Goal: Task Accomplishment & Management: Manage account settings

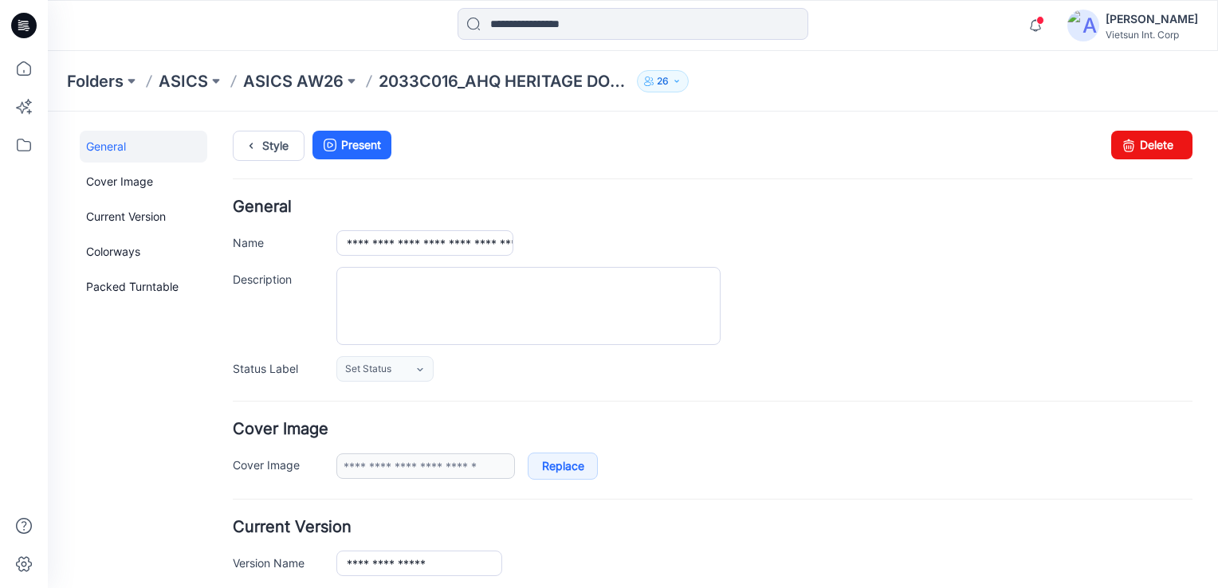
scroll to position [558, 0]
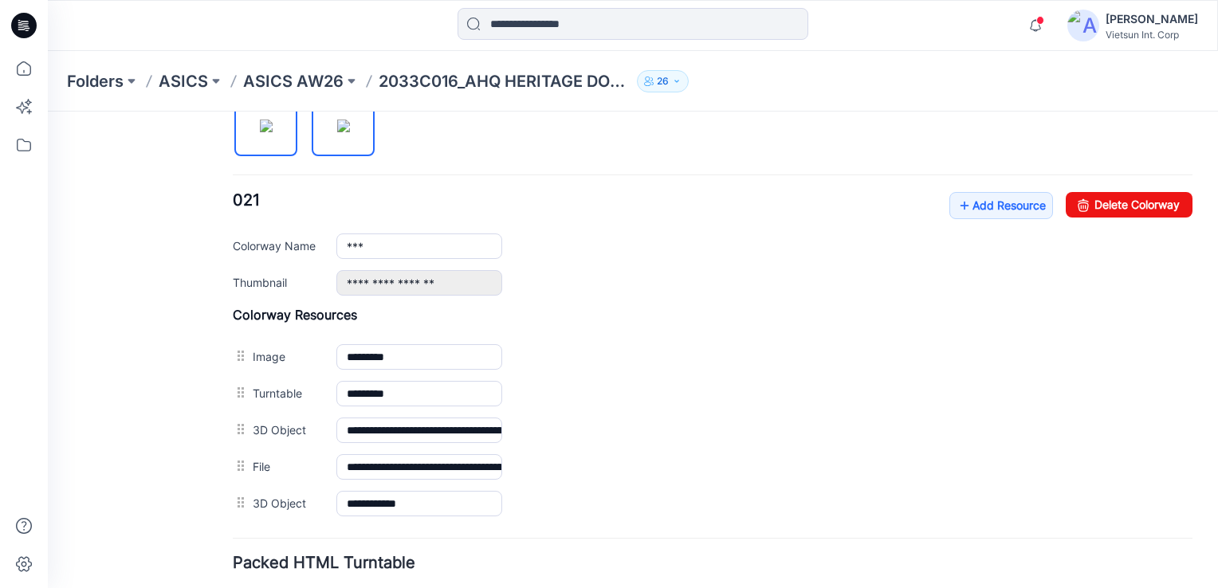
click at [349, 130] on img at bounding box center [343, 126] width 13 height 13
type input "***"
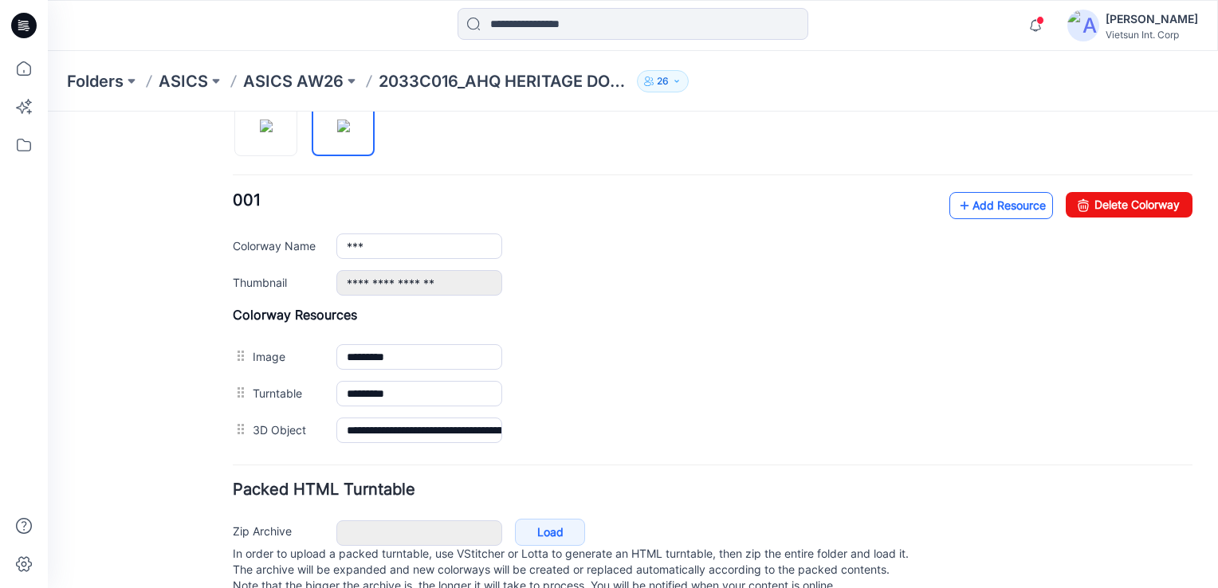
click at [962, 204] on link "Add Resource" at bounding box center [1001, 205] width 104 height 27
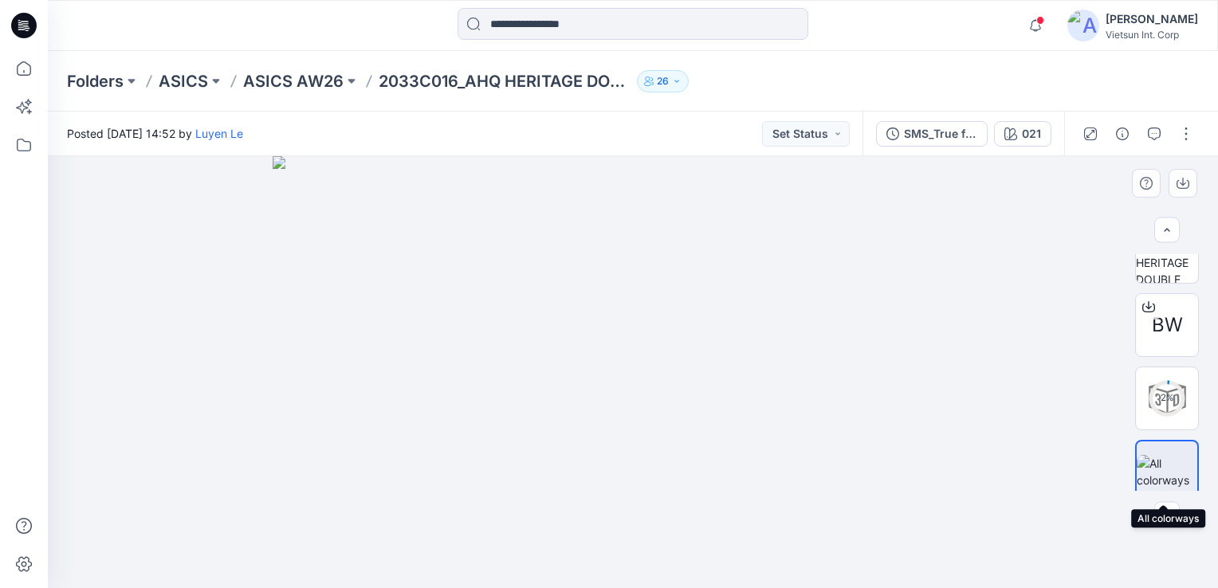
scroll to position [193, 0]
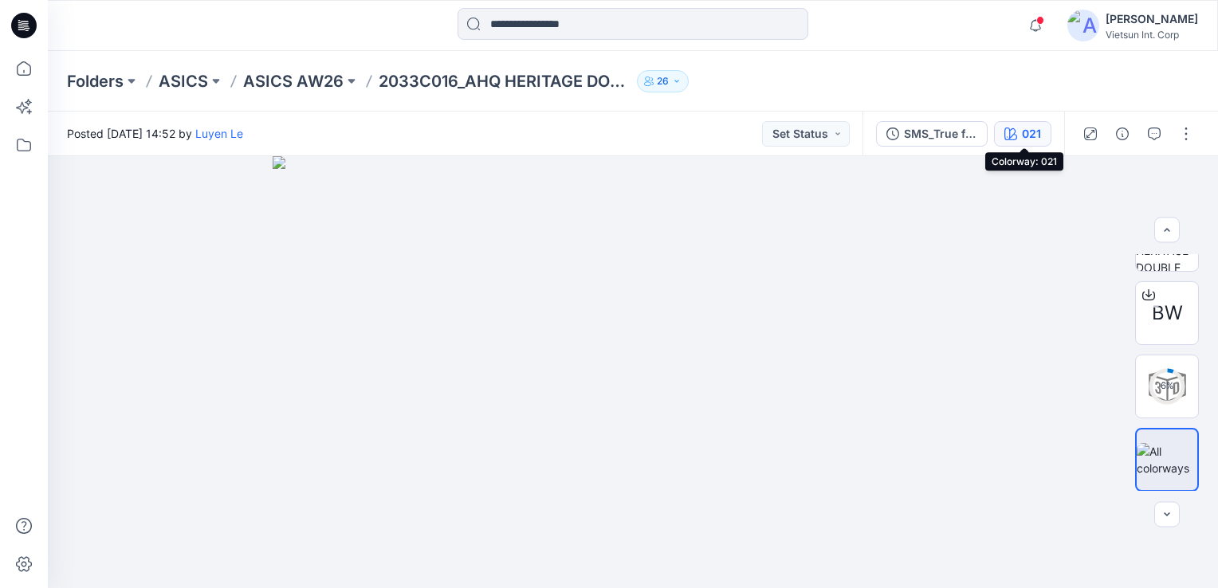
click at [1036, 130] on div "021" at bounding box center [1030, 134] width 19 height 18
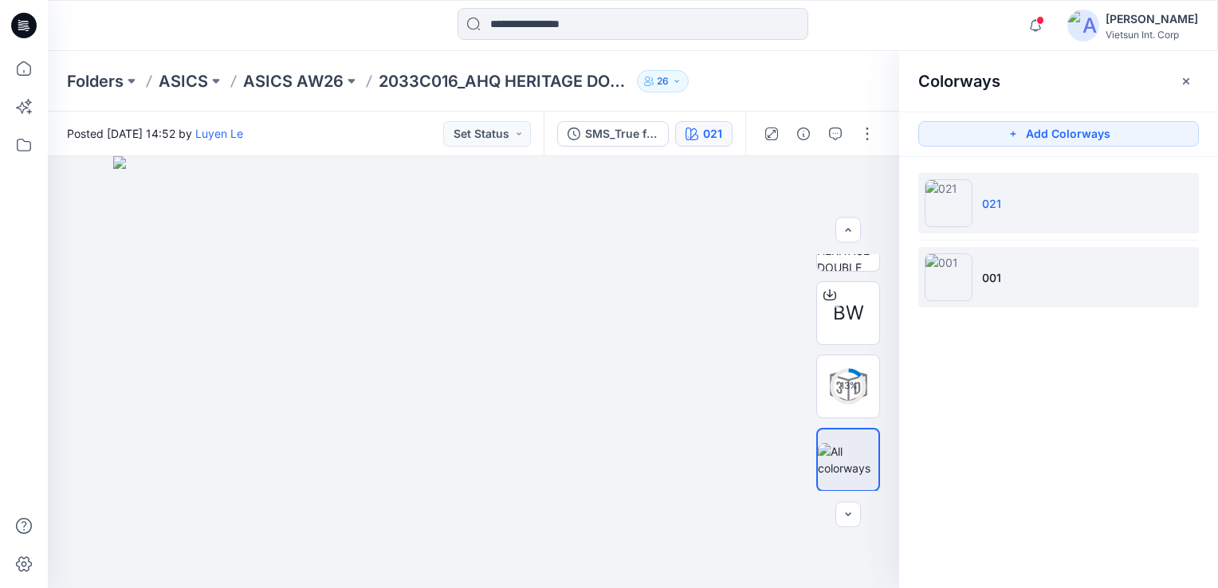
click at [956, 289] on img at bounding box center [948, 277] width 48 height 48
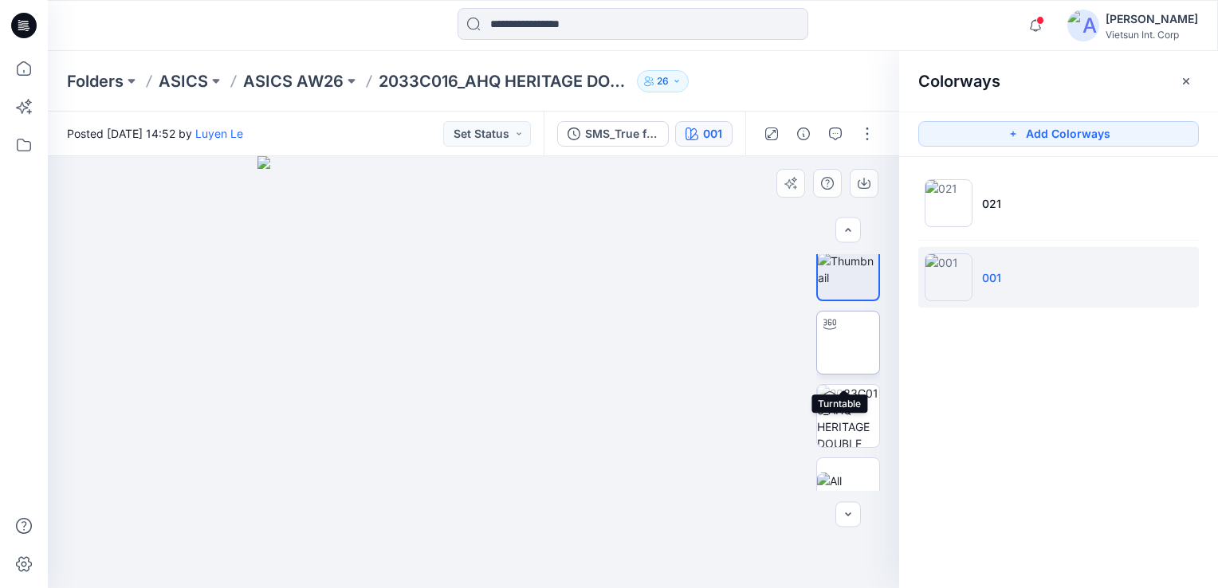
scroll to position [46, 0]
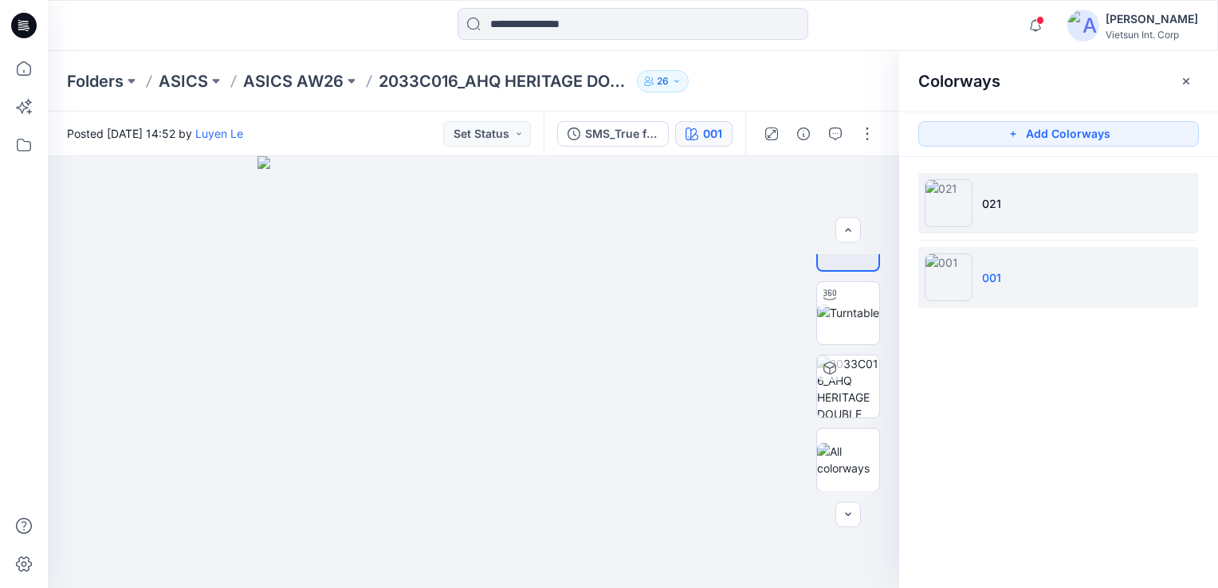
click at [1018, 197] on li "021" at bounding box center [1058, 203] width 280 height 61
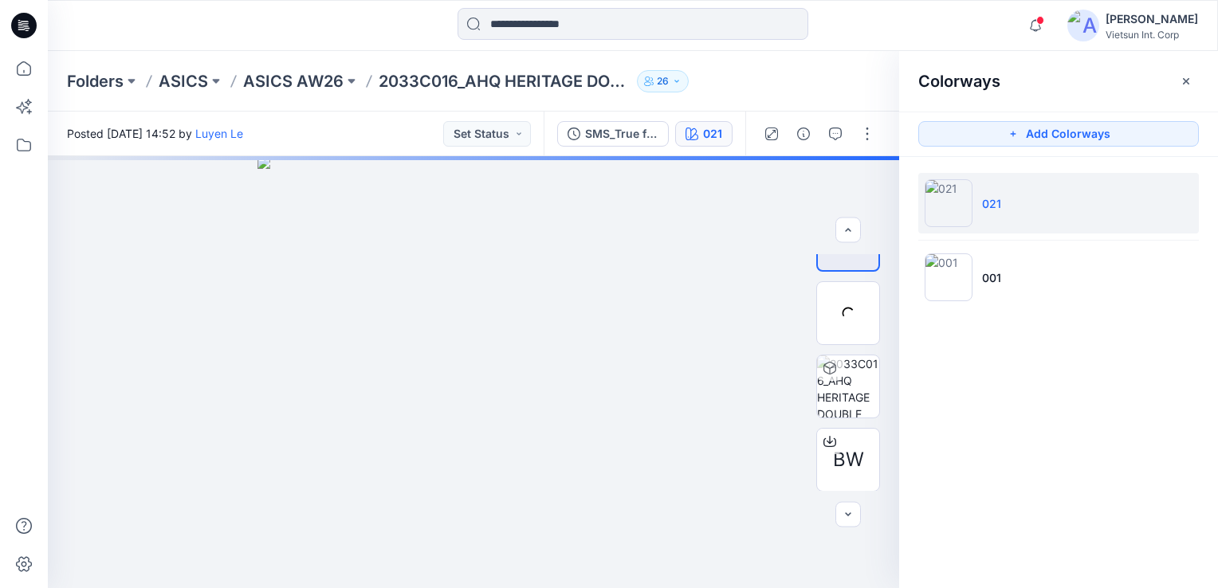
scroll to position [193, 0]
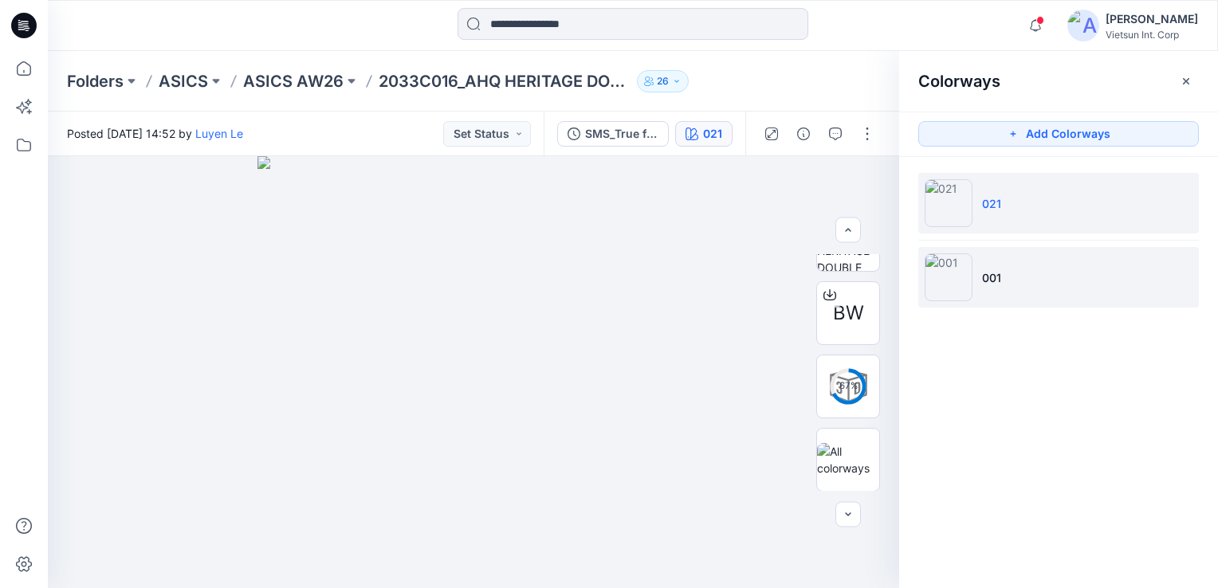
click at [987, 273] on p "001" at bounding box center [991, 277] width 19 height 17
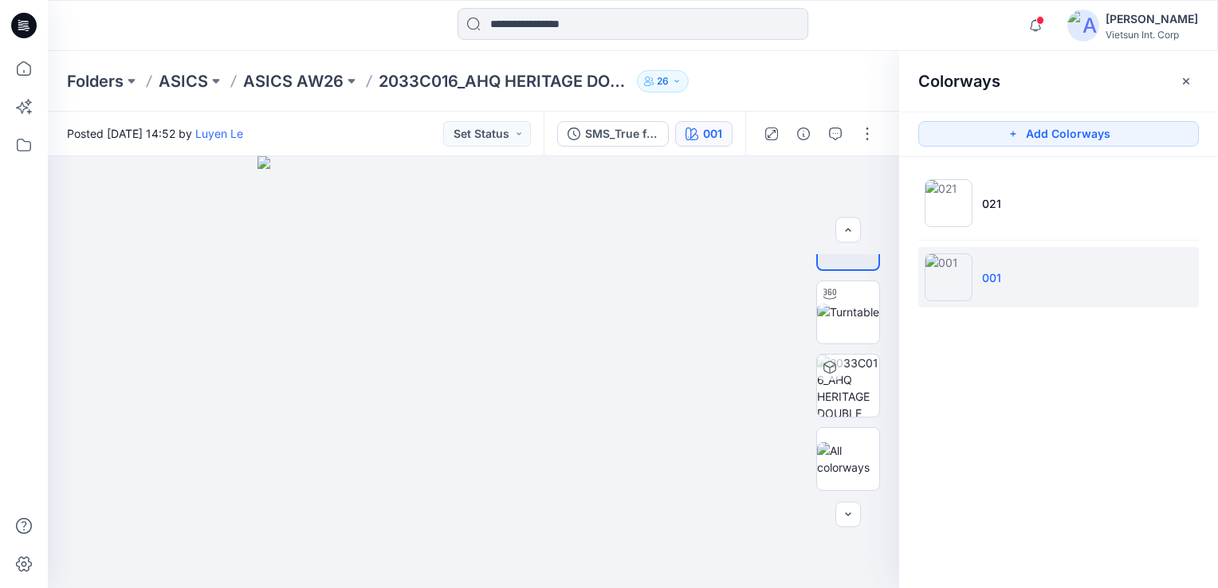
scroll to position [46, 0]
click at [1182, 83] on icon "button" at bounding box center [1185, 80] width 6 height 6
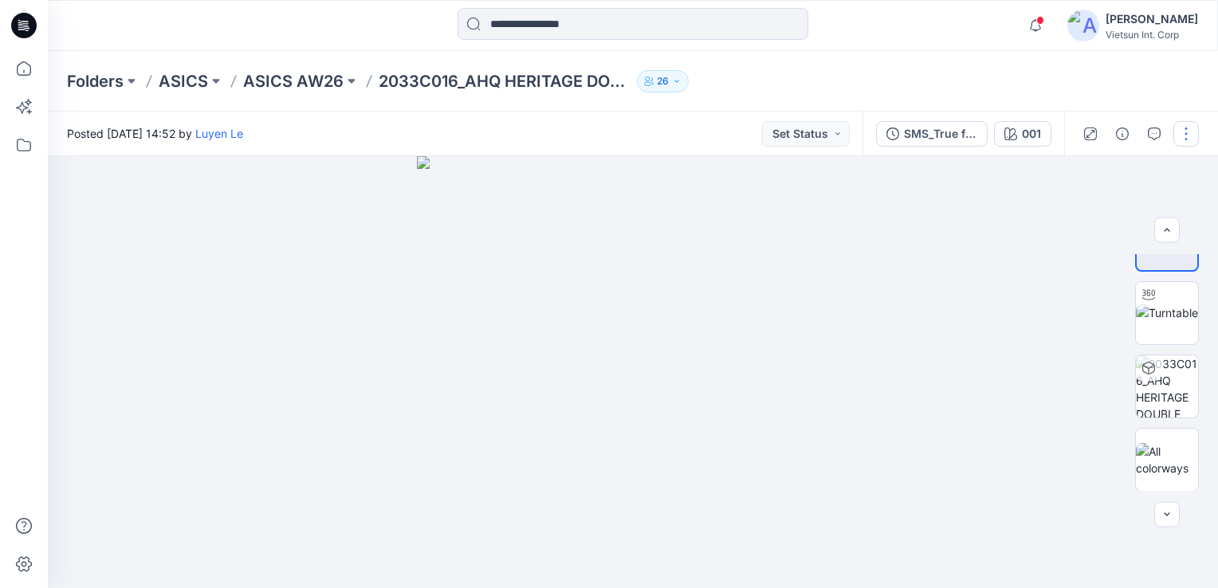
click at [1189, 134] on button "button" at bounding box center [1185, 133] width 25 height 25
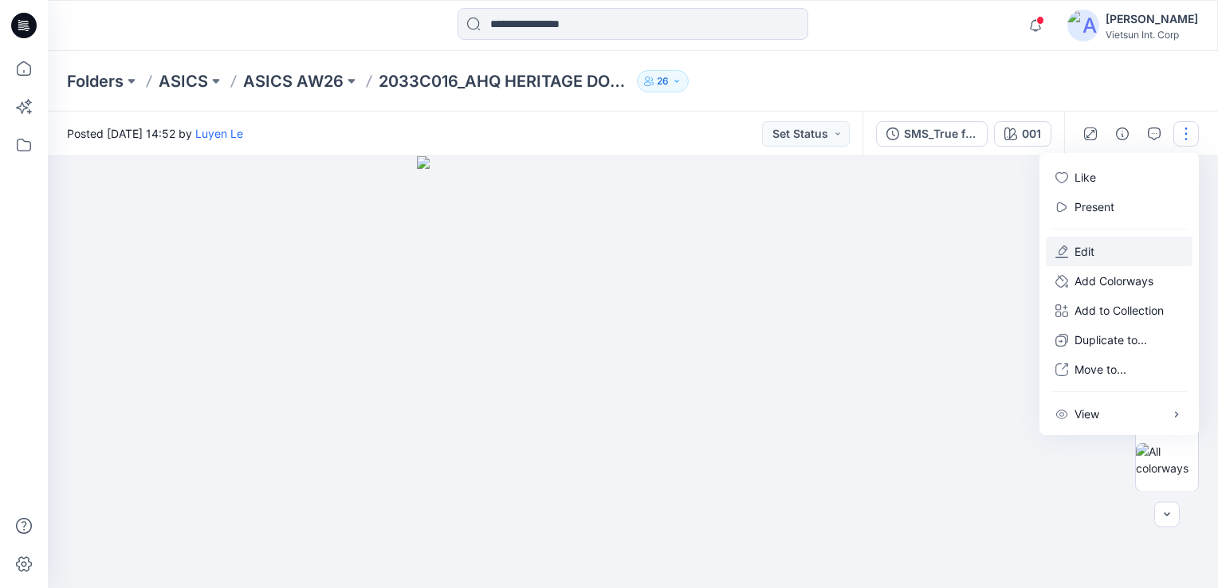
click at [1077, 245] on p "Edit" at bounding box center [1084, 251] width 20 height 17
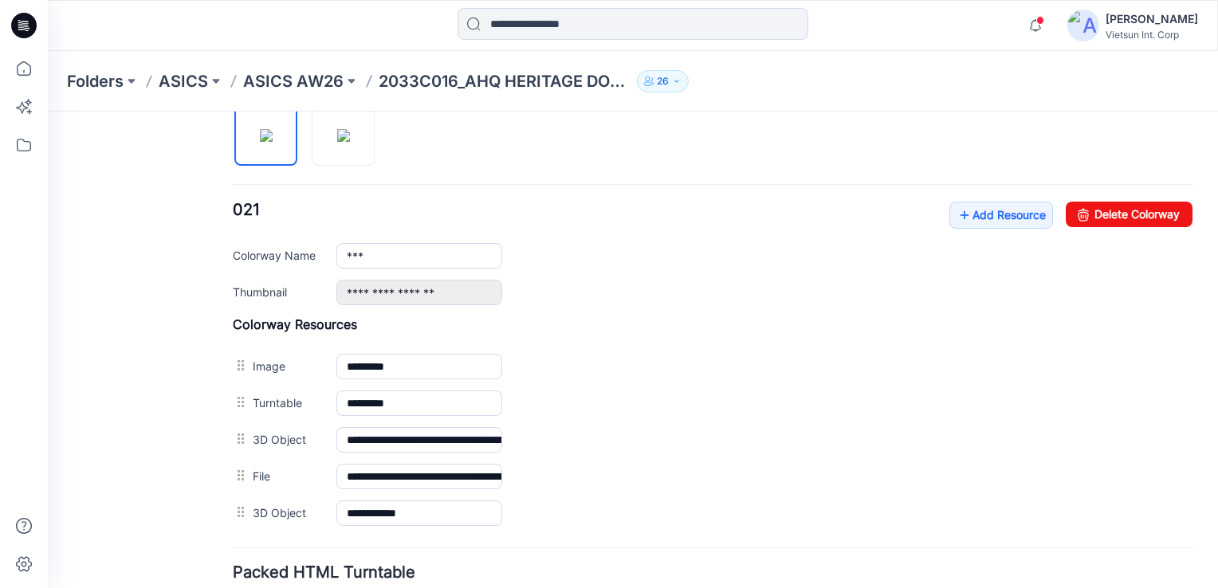
scroll to position [510, 0]
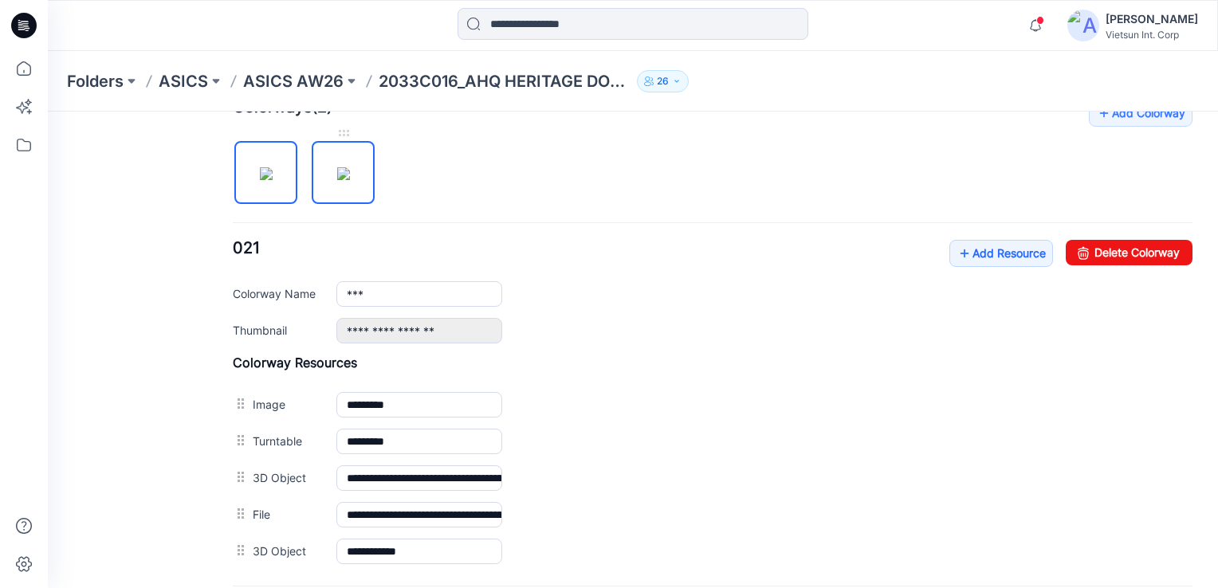
click at [350, 180] on img at bounding box center [343, 173] width 13 height 13
type input "***"
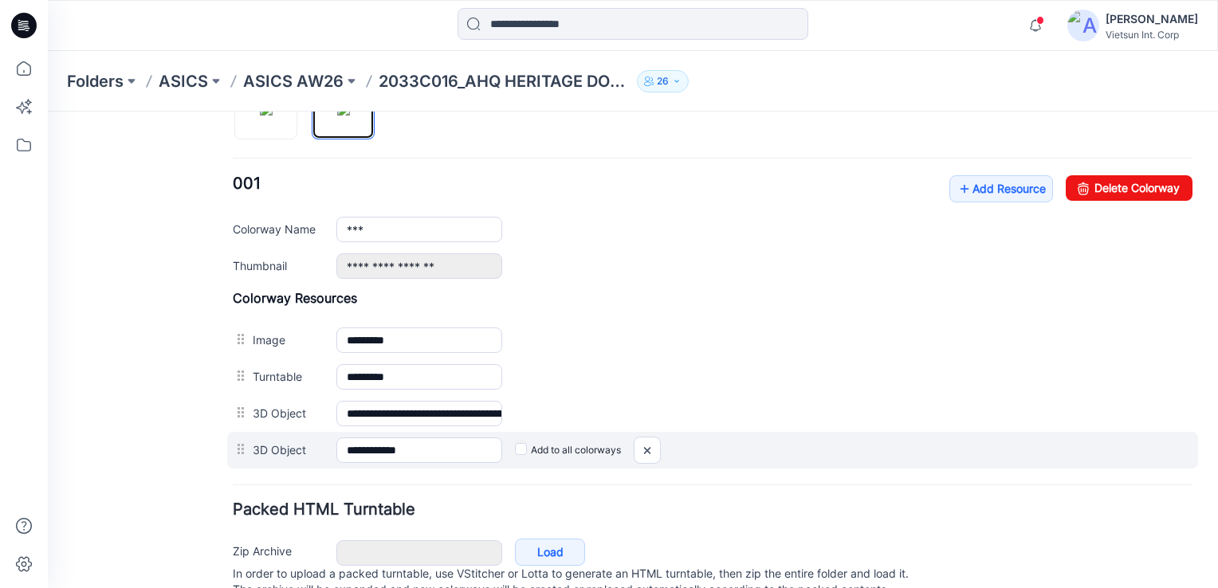
scroll to position [633, 0]
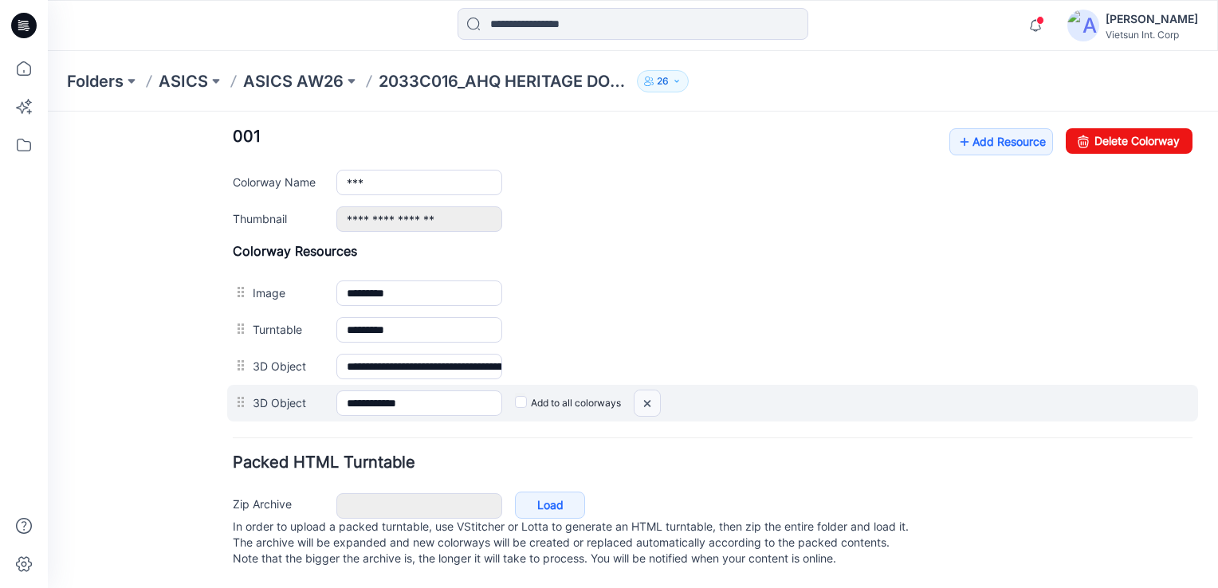
click at [647, 391] on img at bounding box center [646, 403] width 25 height 26
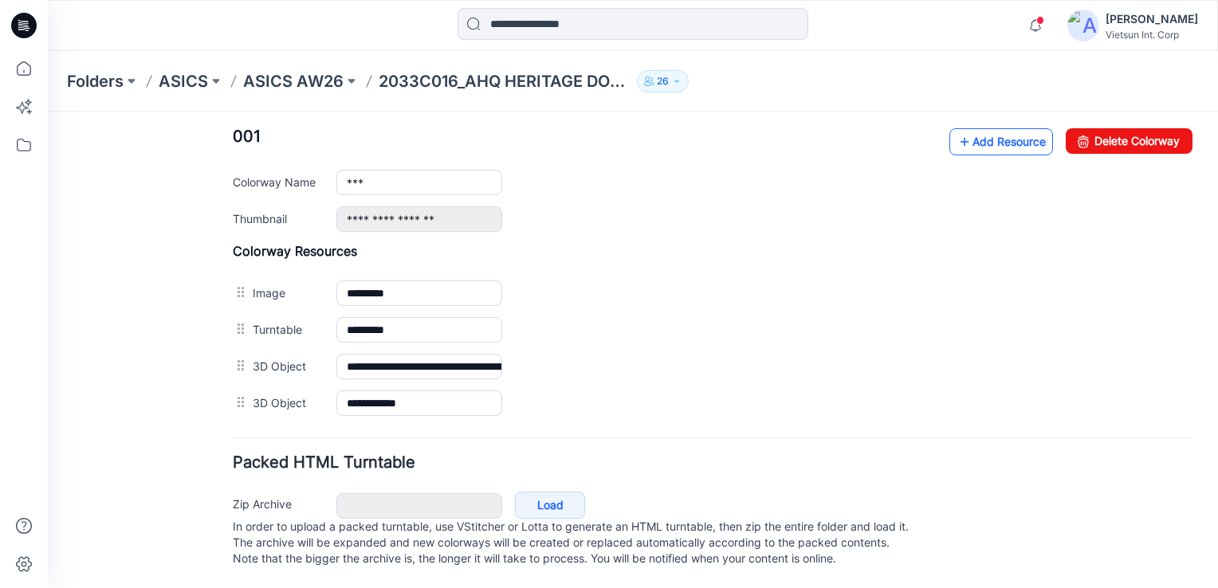
scroll to position [596, 0]
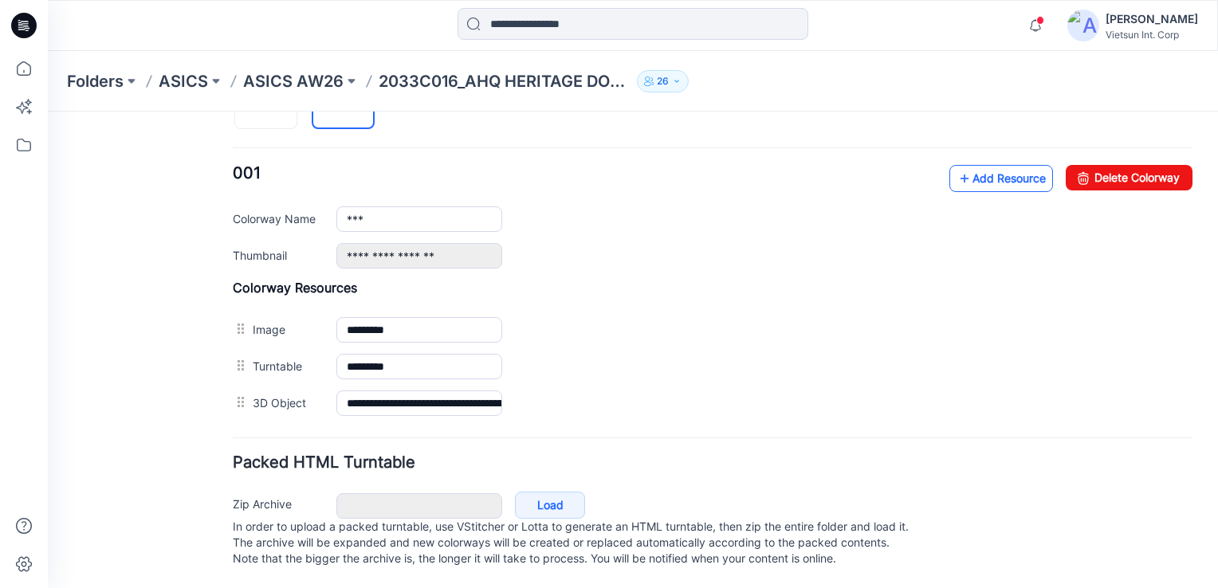
click at [1011, 165] on link "Add Resource" at bounding box center [1001, 178] width 104 height 27
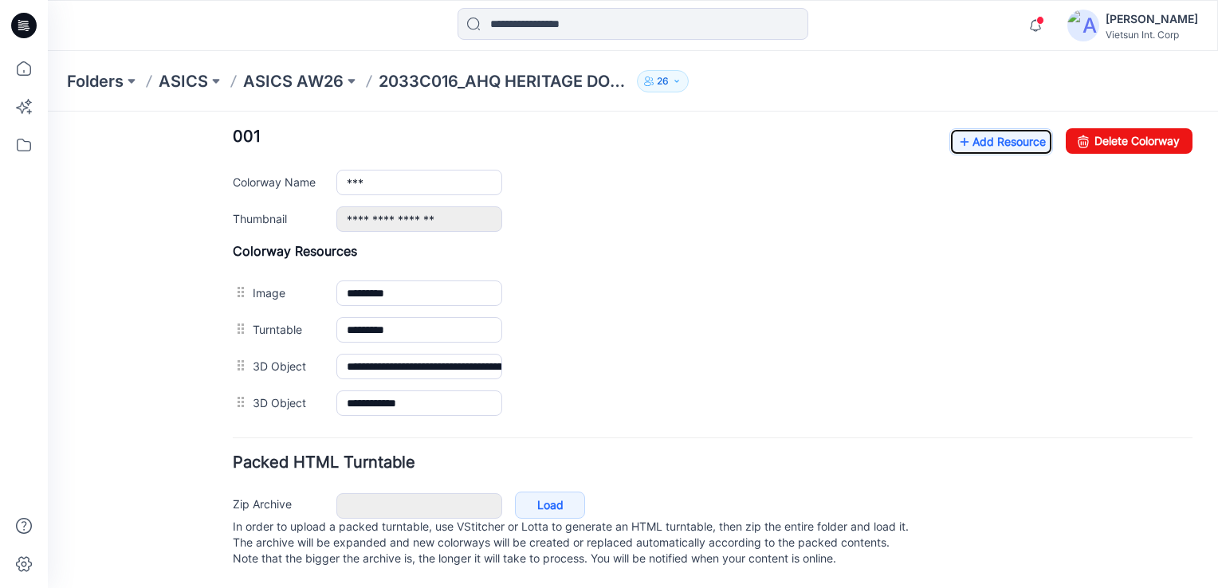
scroll to position [633, 0]
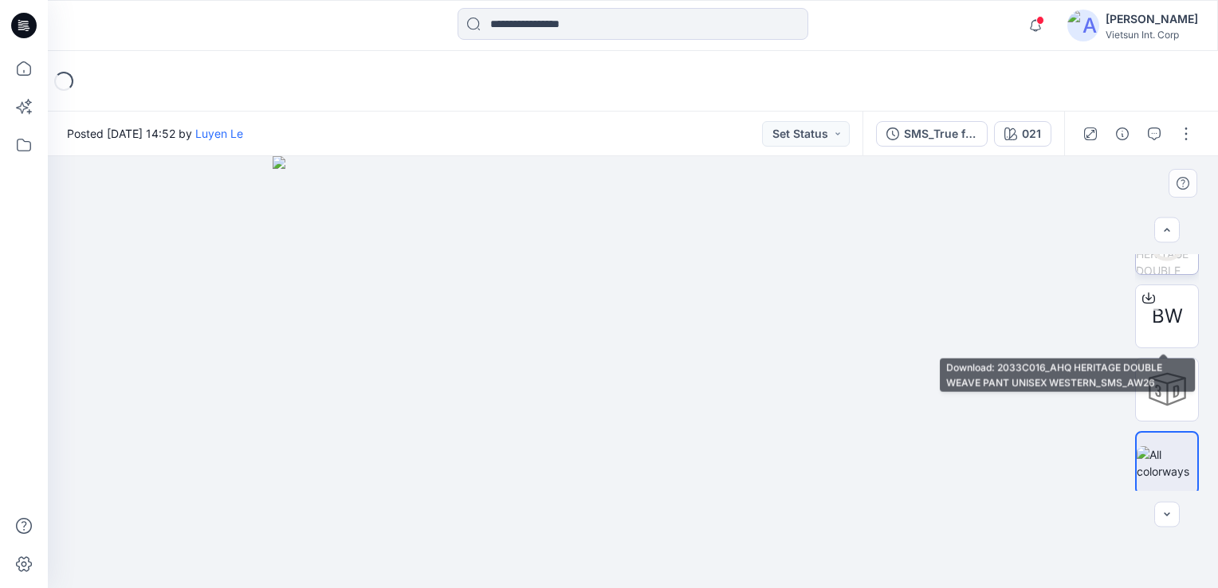
scroll to position [193, 0]
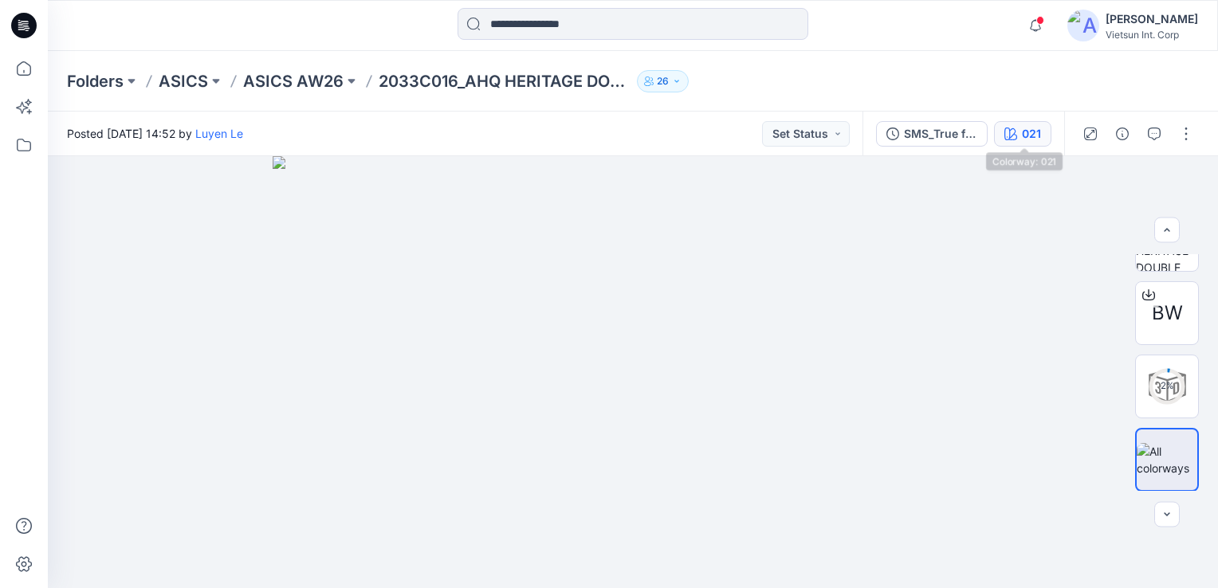
click at [1033, 134] on div "021" at bounding box center [1030, 134] width 19 height 18
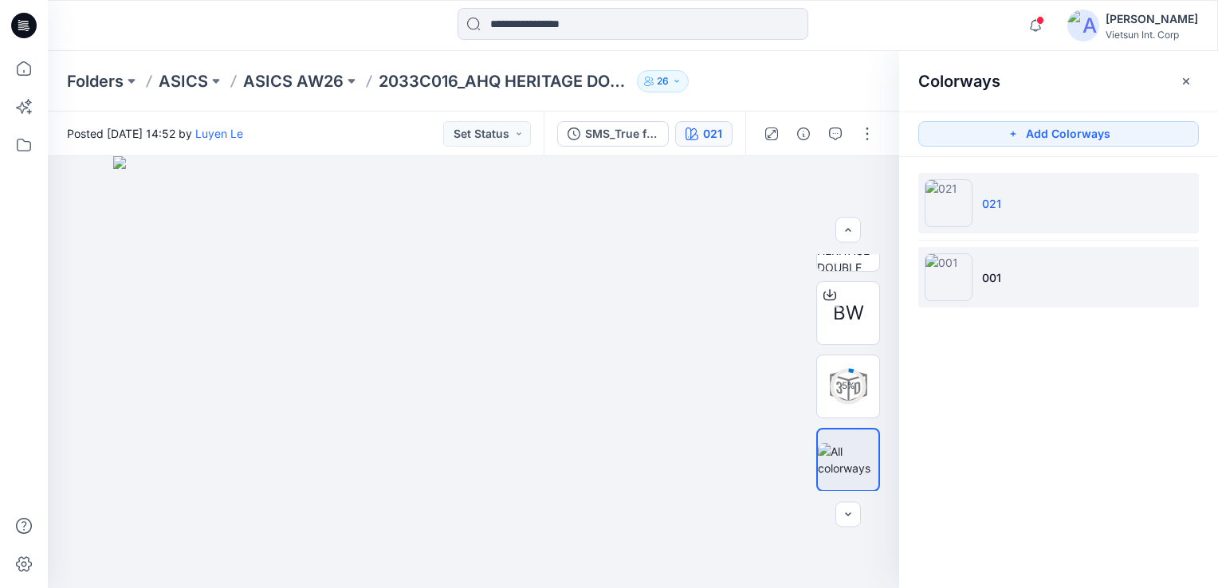
click at [969, 280] on img at bounding box center [948, 277] width 48 height 48
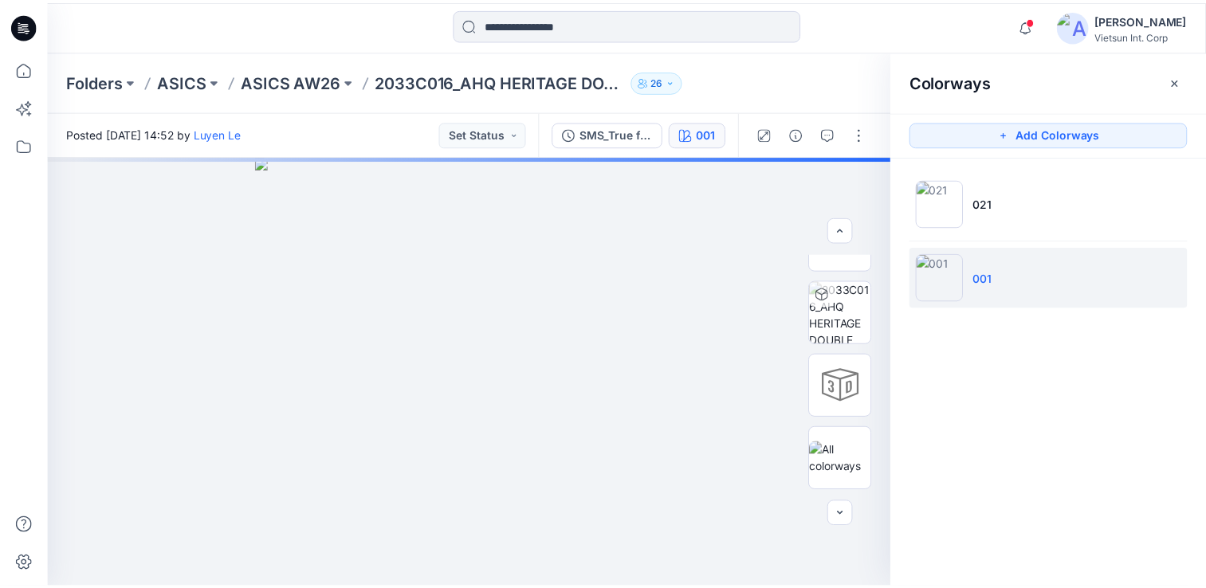
scroll to position [120, 0]
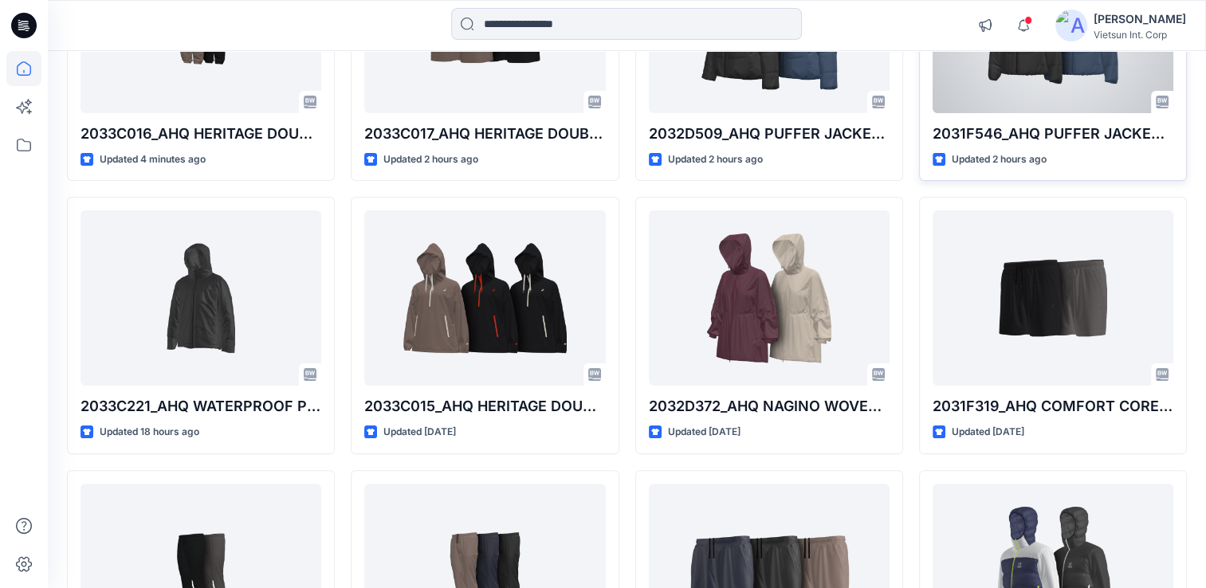
scroll to position [319, 0]
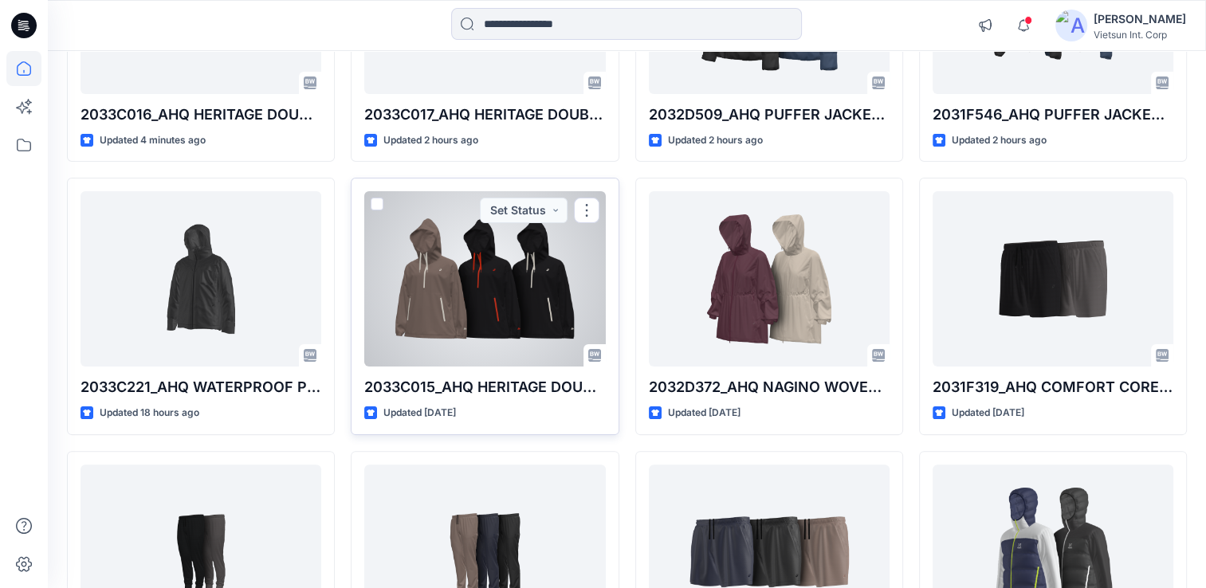
click at [491, 298] on div at bounding box center [484, 278] width 241 height 175
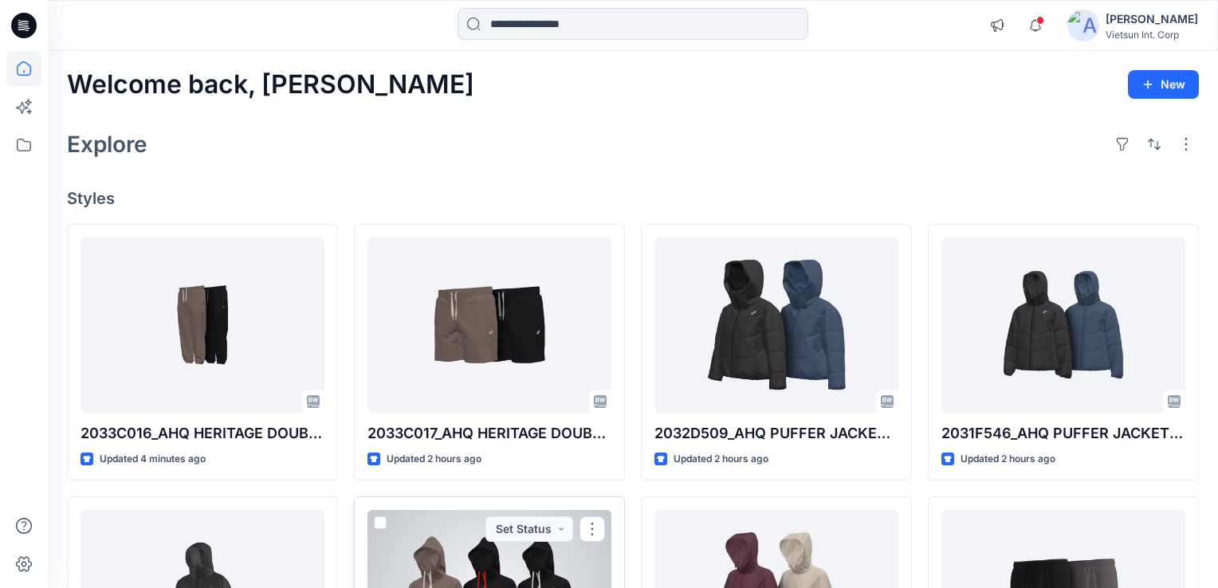
click at [491, 298] on div "Welcome back, Hieu New Explore Styles 2033C016_AHQ HERITAGE DOUBLE WEAVE PANT U…" at bounding box center [633, 577] width 1170 height 1052
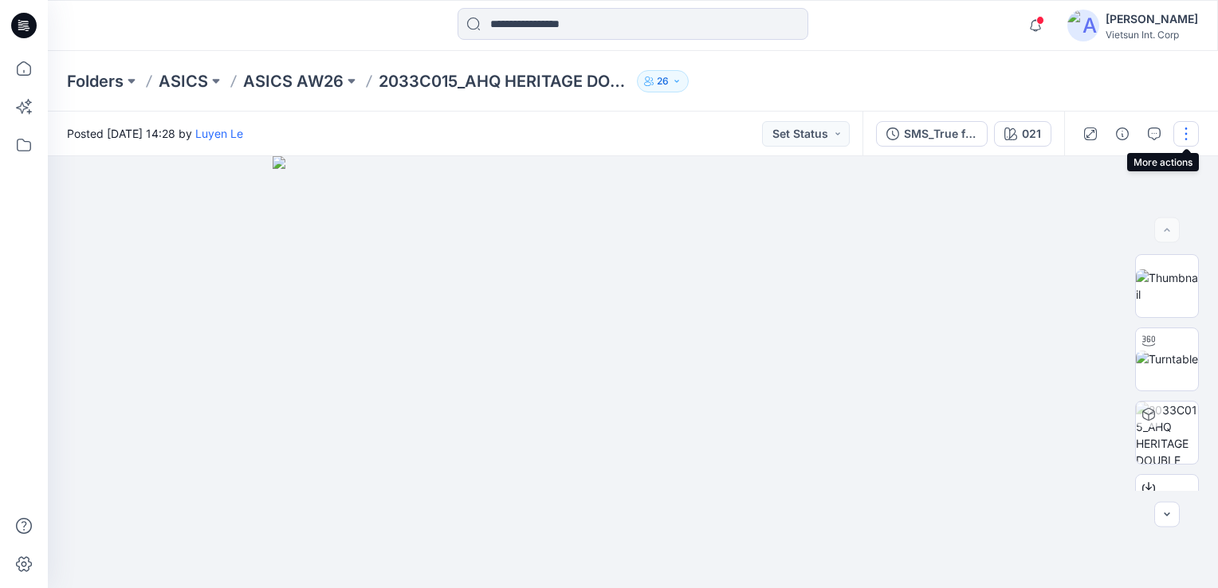
click at [1185, 136] on button "button" at bounding box center [1185, 133] width 25 height 25
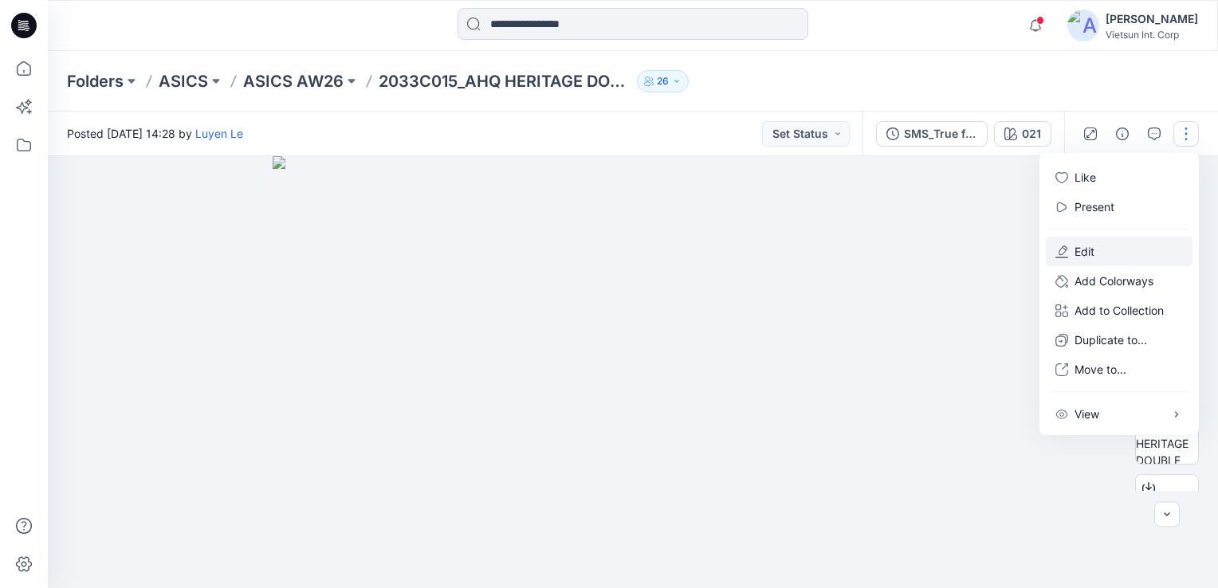
click at [1090, 245] on p "Edit" at bounding box center [1084, 251] width 20 height 17
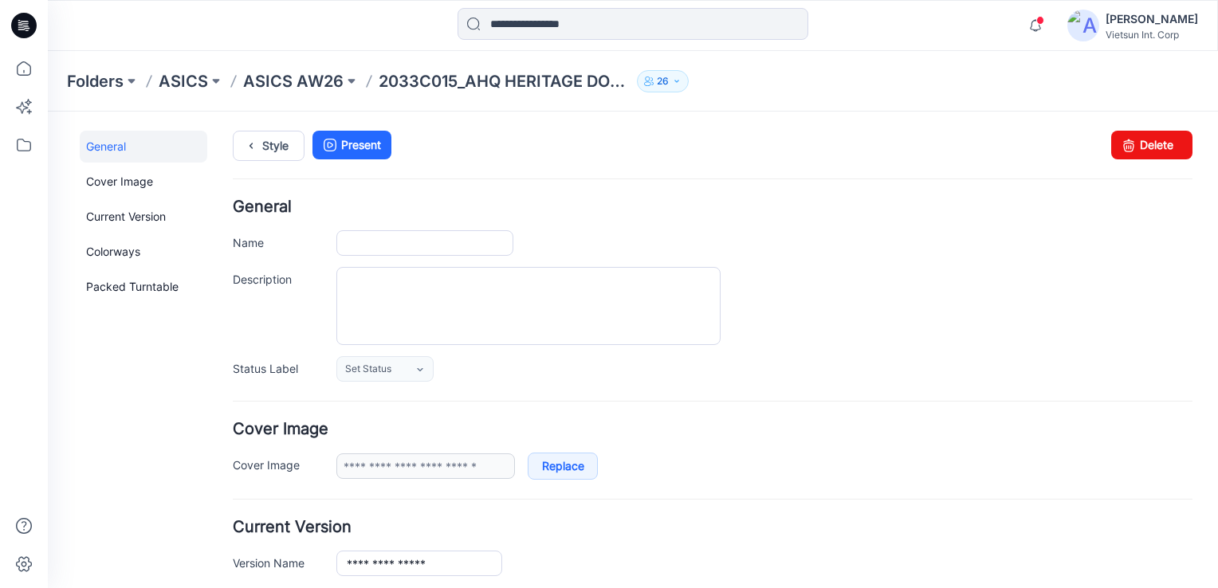
type input "**********"
type input "***"
type input "**********"
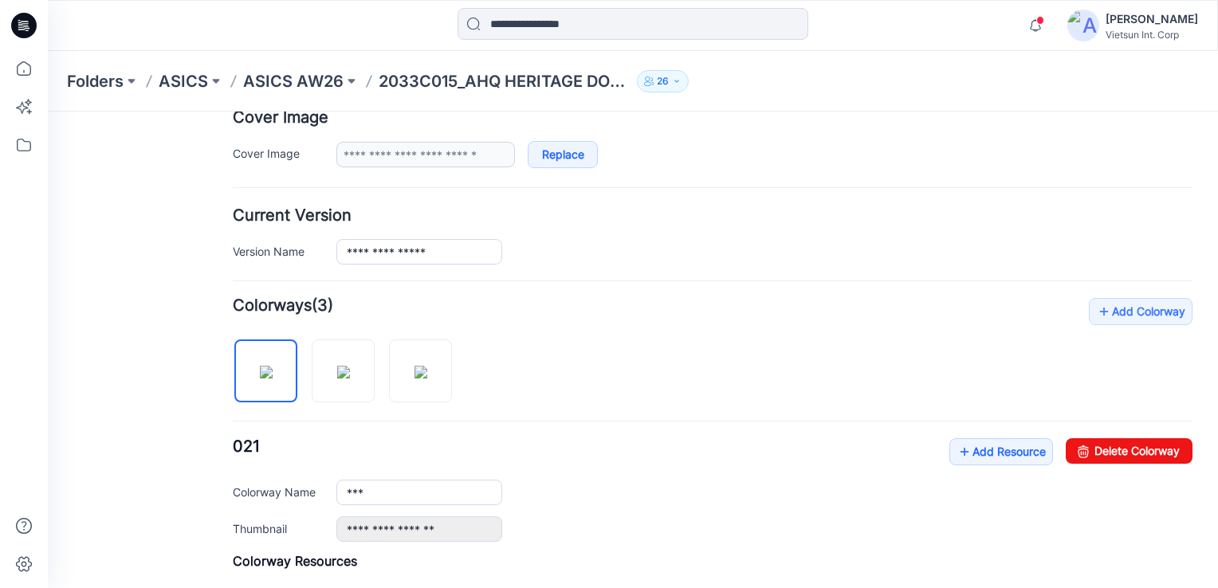
scroll to position [319, 0]
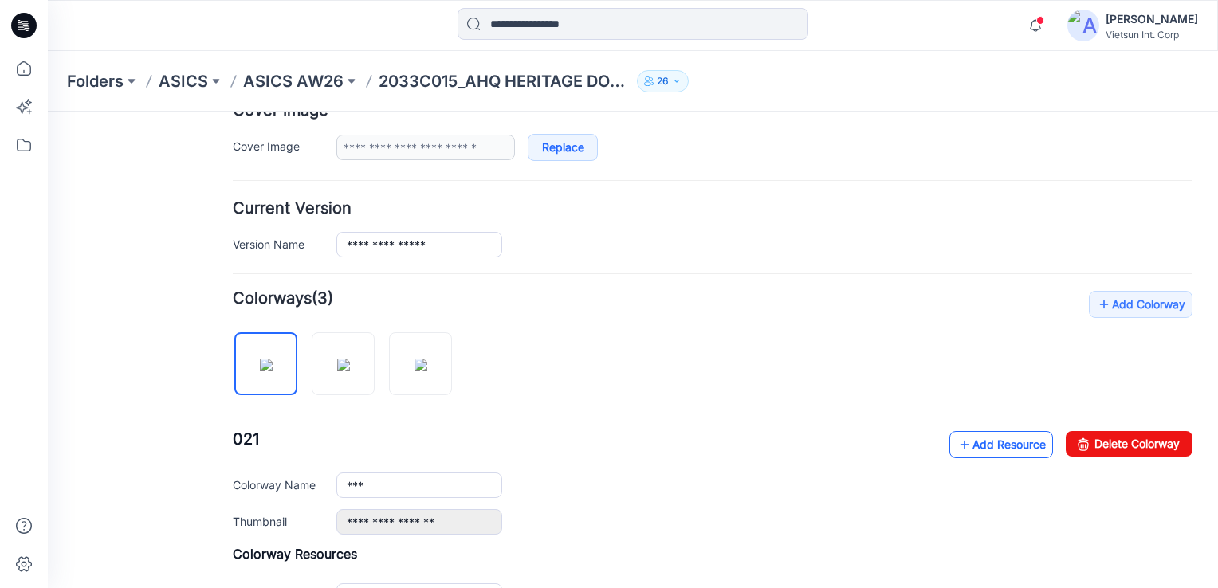
click at [986, 448] on link "Add Resource" at bounding box center [1001, 444] width 104 height 27
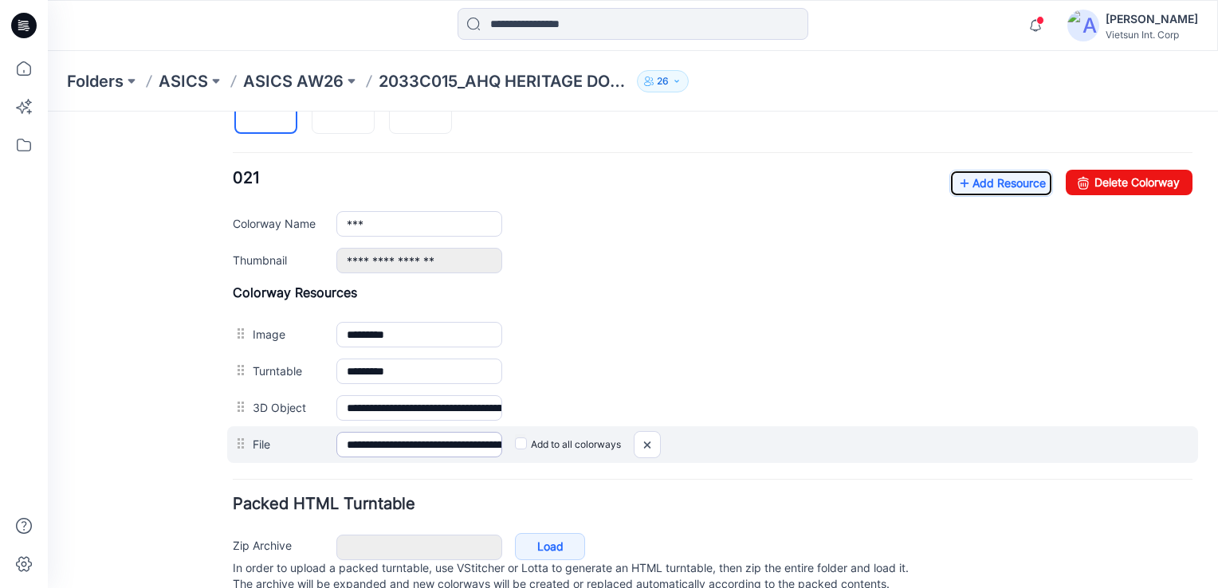
scroll to position [473, 0]
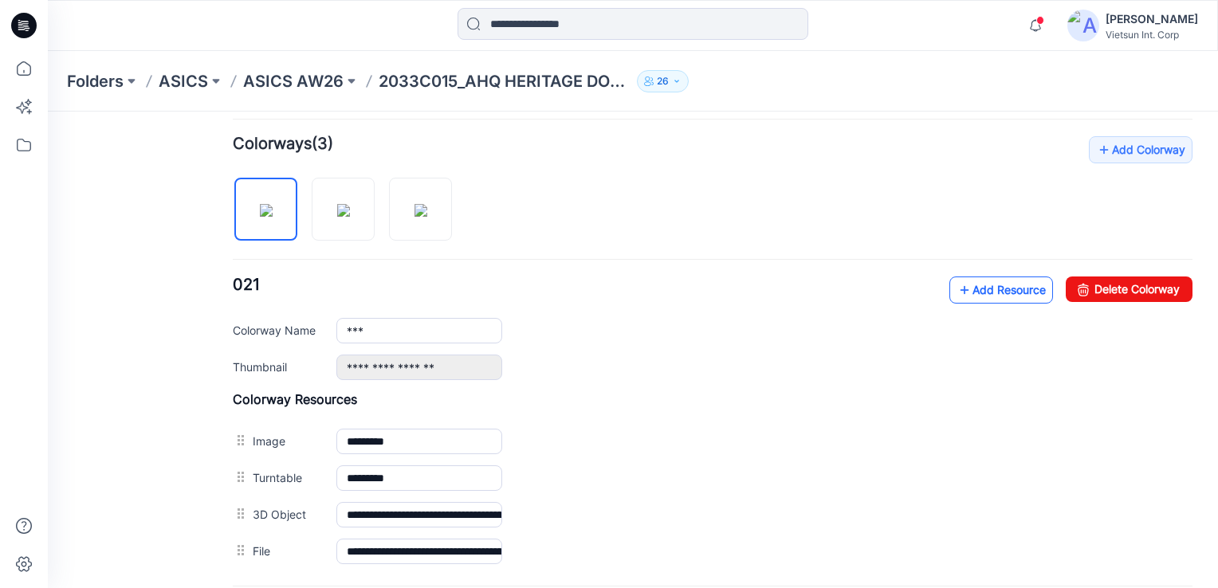
click at [956, 280] on icon at bounding box center [964, 289] width 16 height 25
click at [993, 282] on link "Add Resource" at bounding box center [1001, 289] width 104 height 27
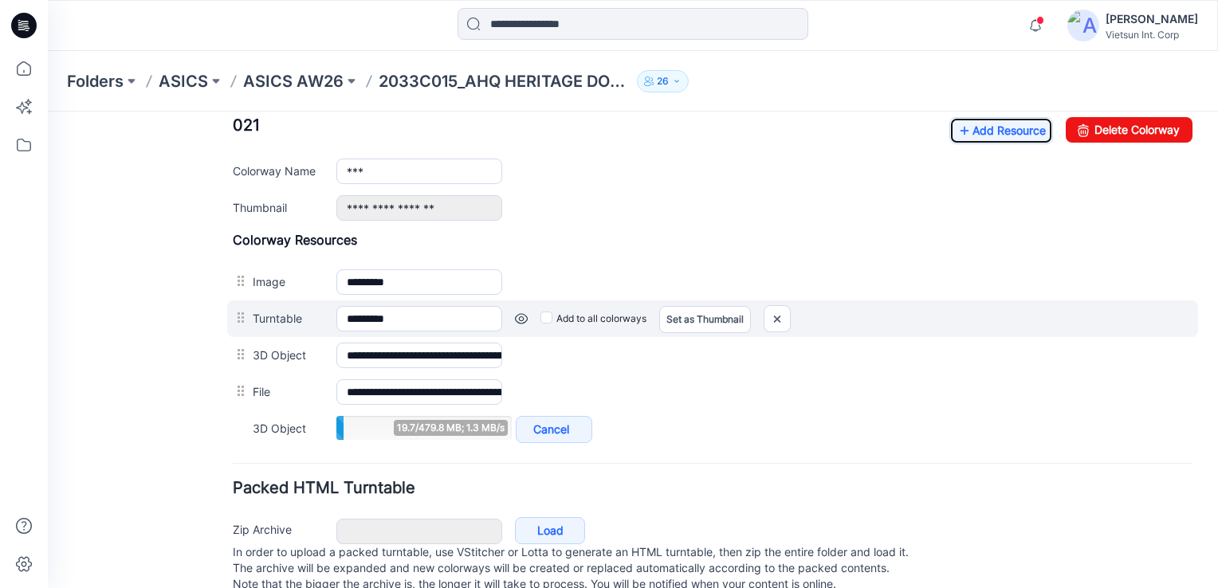
scroll to position [553, 0]
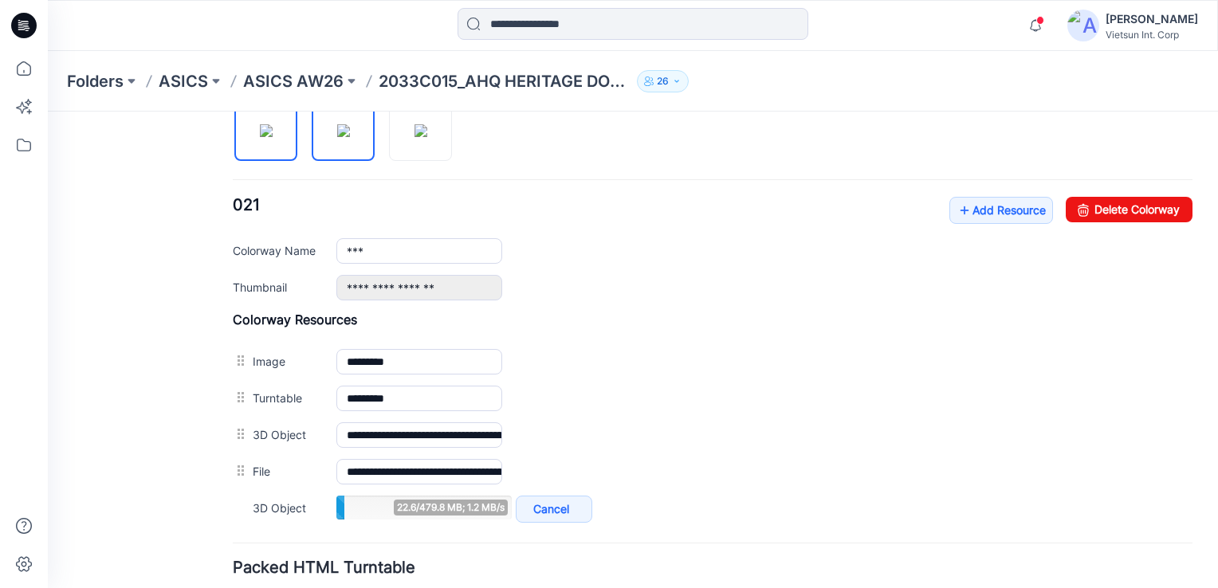
click at [342, 137] on img at bounding box center [343, 130] width 13 height 13
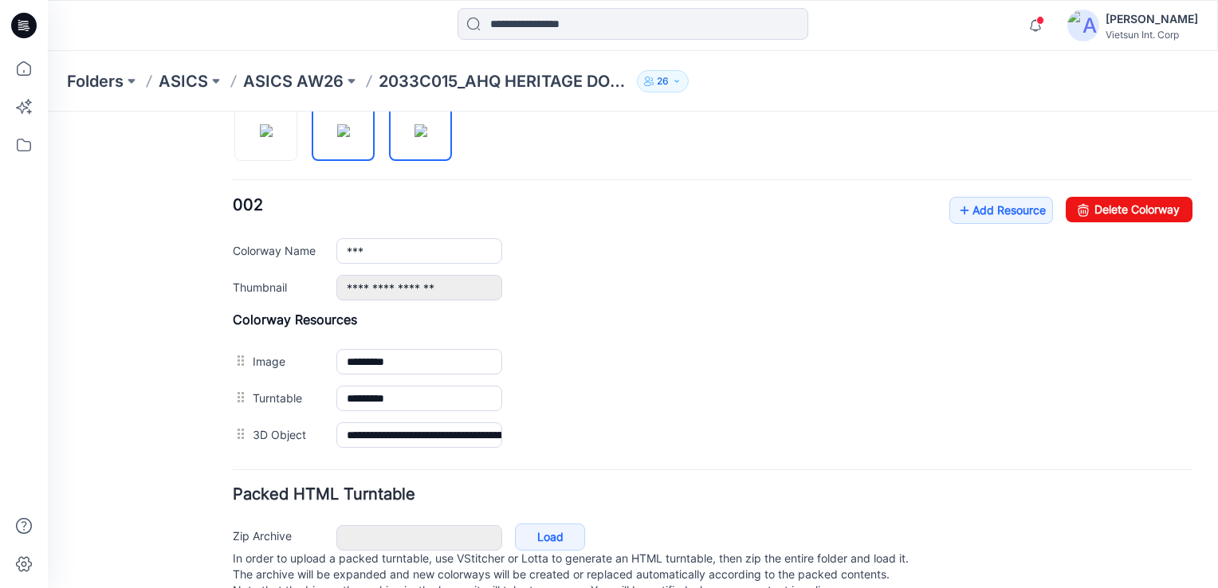
click at [414, 129] on img at bounding box center [420, 130] width 13 height 13
click at [350, 137] on img at bounding box center [343, 130] width 13 height 13
click at [261, 129] on img at bounding box center [266, 130] width 13 height 13
type input "***"
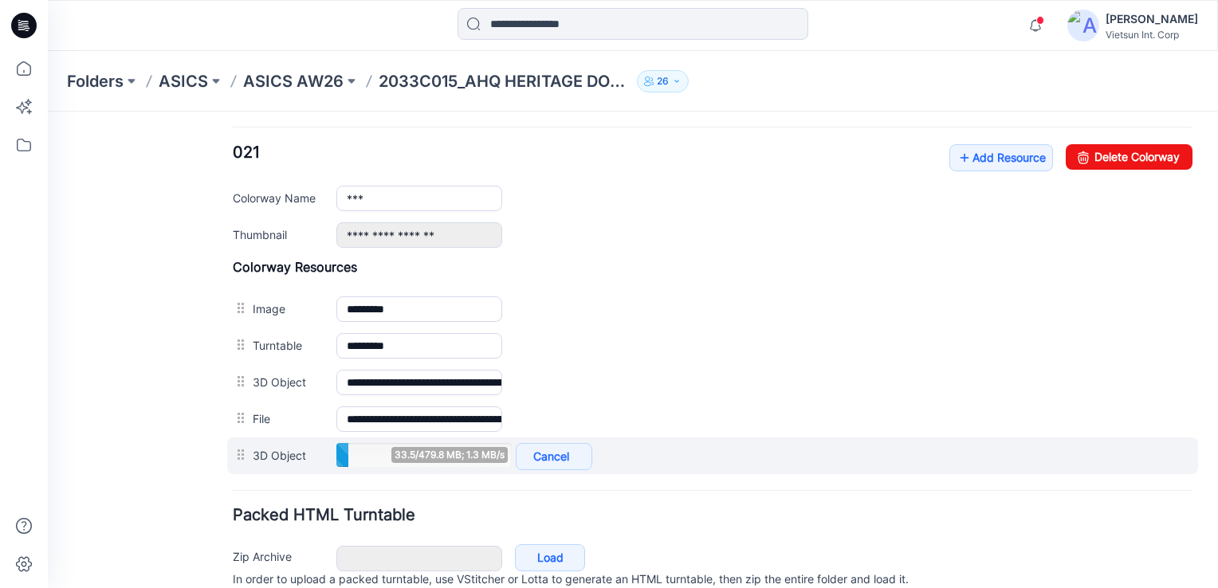
scroll to position [633, 0]
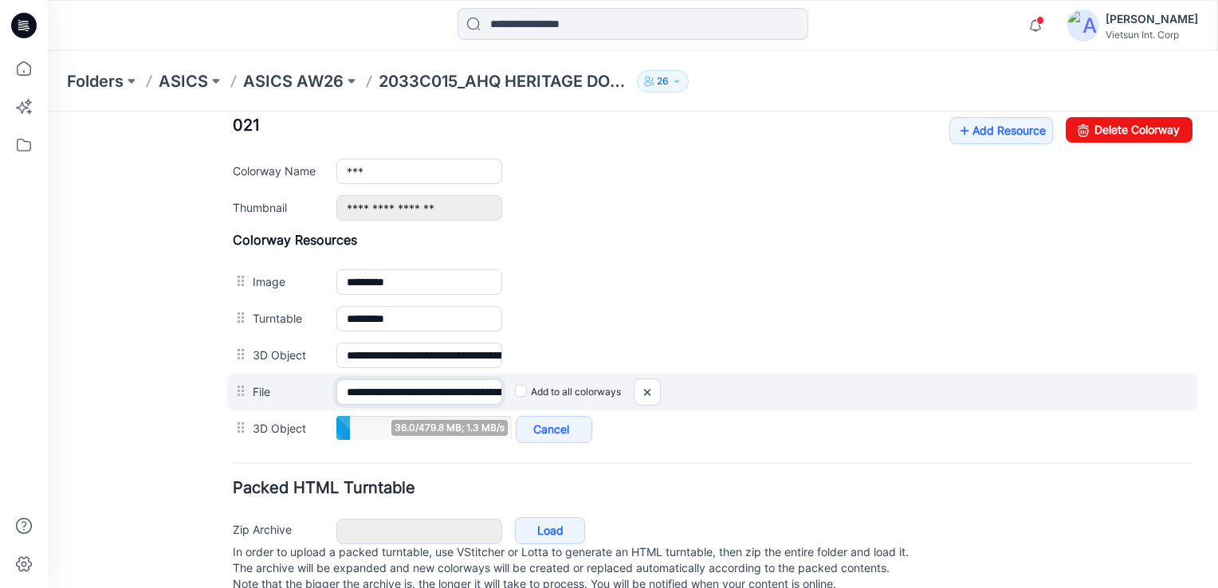
click at [455, 380] on input "**********" at bounding box center [419, 391] width 166 height 25
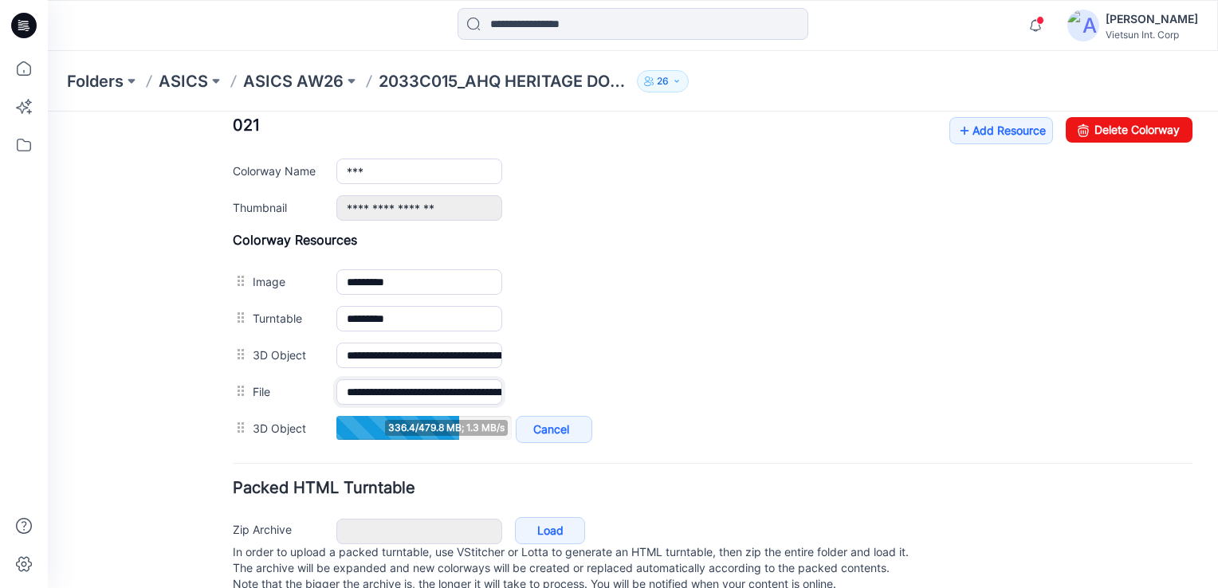
type input "**********"
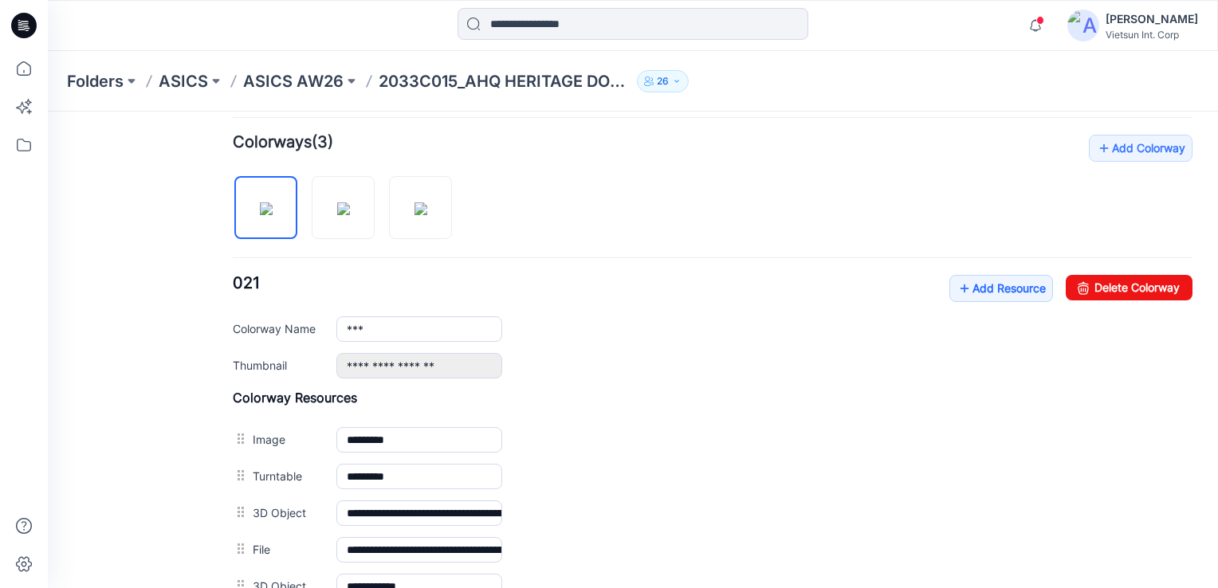
scroll to position [473, 0]
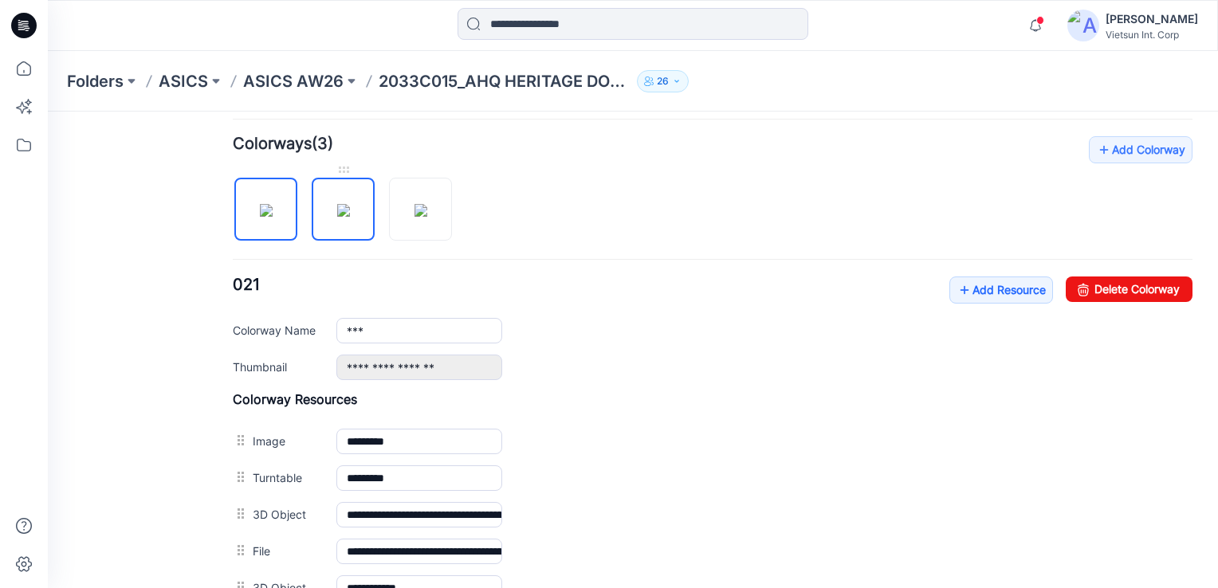
click at [337, 217] on img at bounding box center [343, 210] width 13 height 13
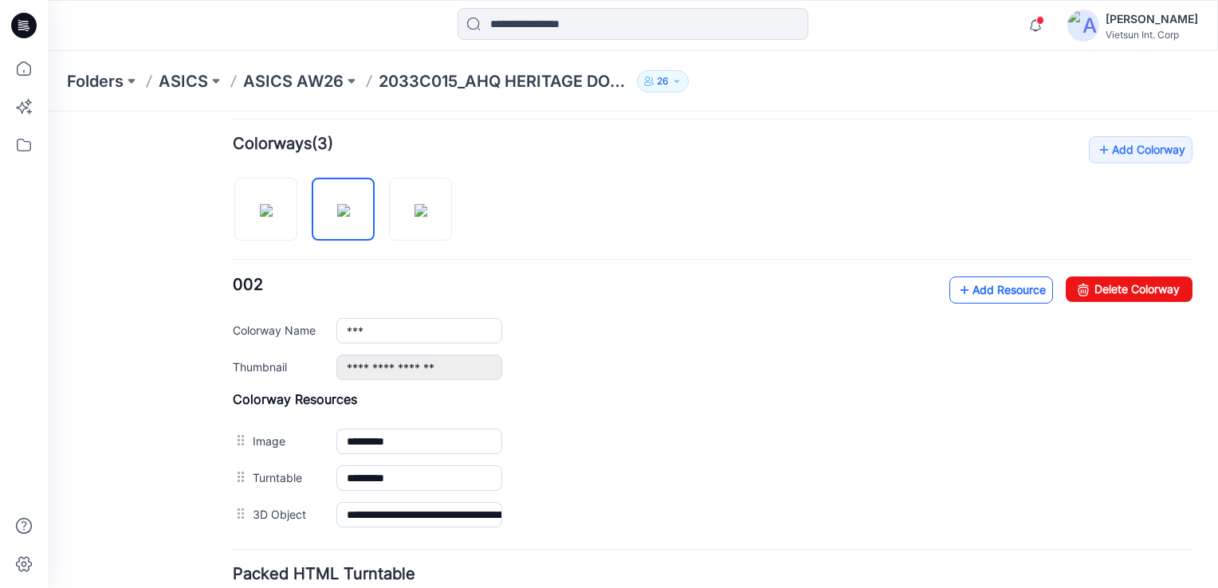
click at [976, 292] on link "Add Resource" at bounding box center [1001, 289] width 104 height 27
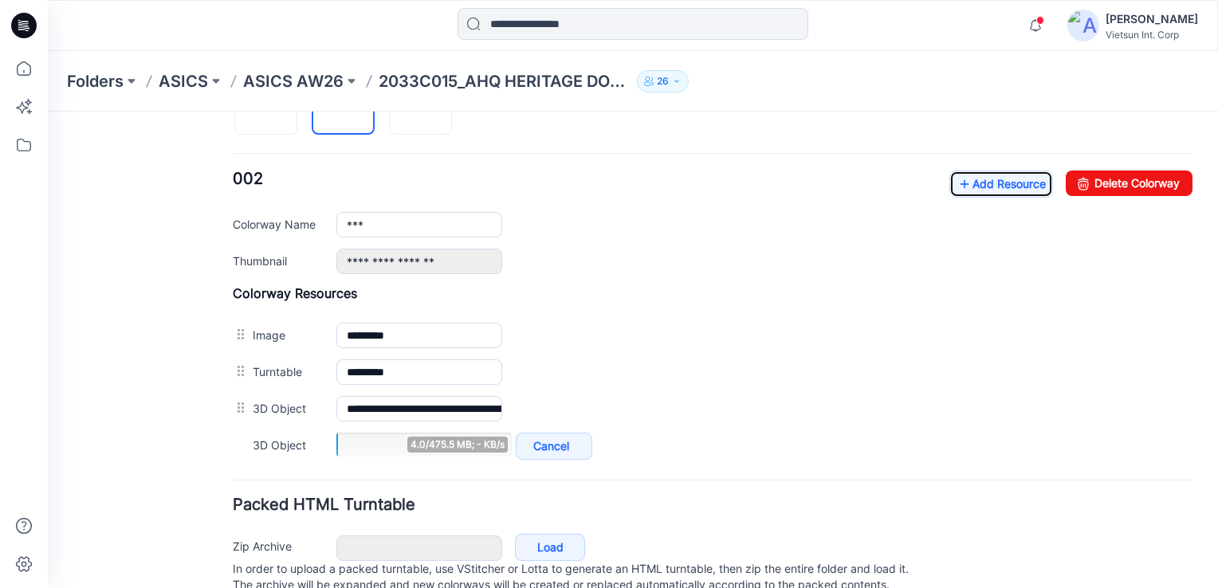
scroll to position [553, 0]
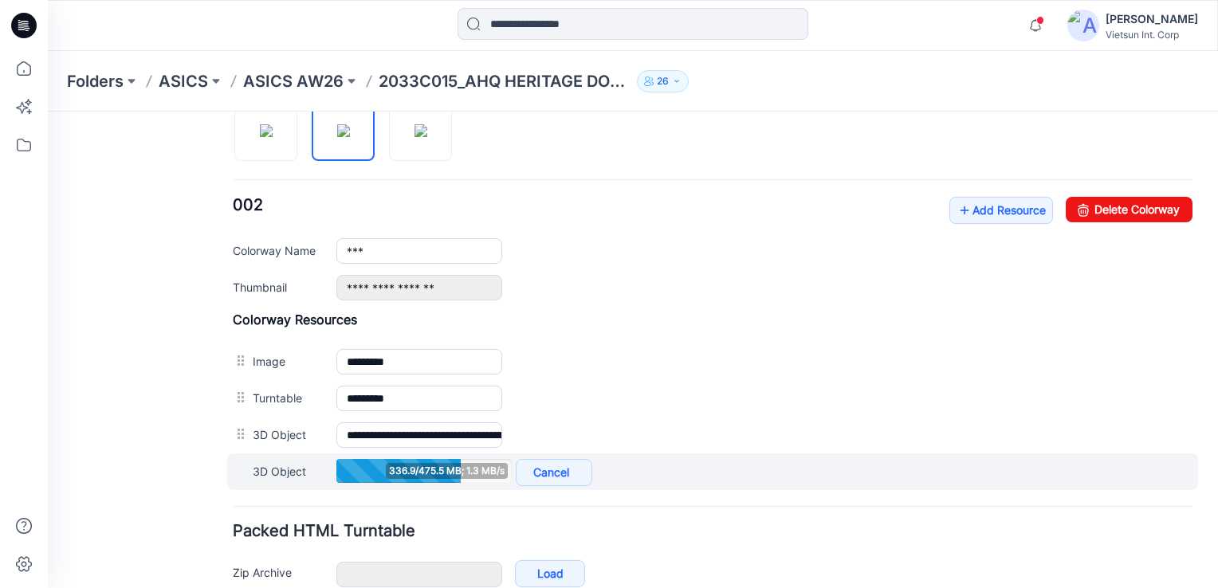
drag, startPoint x: 790, startPoint y: 445, endPoint x: 799, endPoint y: 469, distance: 24.7
click at [799, 469] on div "**********" at bounding box center [712, 401] width 959 height 178
click at [799, 469] on div "3D Object 337.4/475.5 MB; 1.3 MB/s Cancel Add to all colorways" at bounding box center [712, 471] width 971 height 37
click at [799, 469] on div "3D Object 337.7/475.5 MB; 1.3 MB/s Cancel Add to all colorways" at bounding box center [712, 471] width 971 height 37
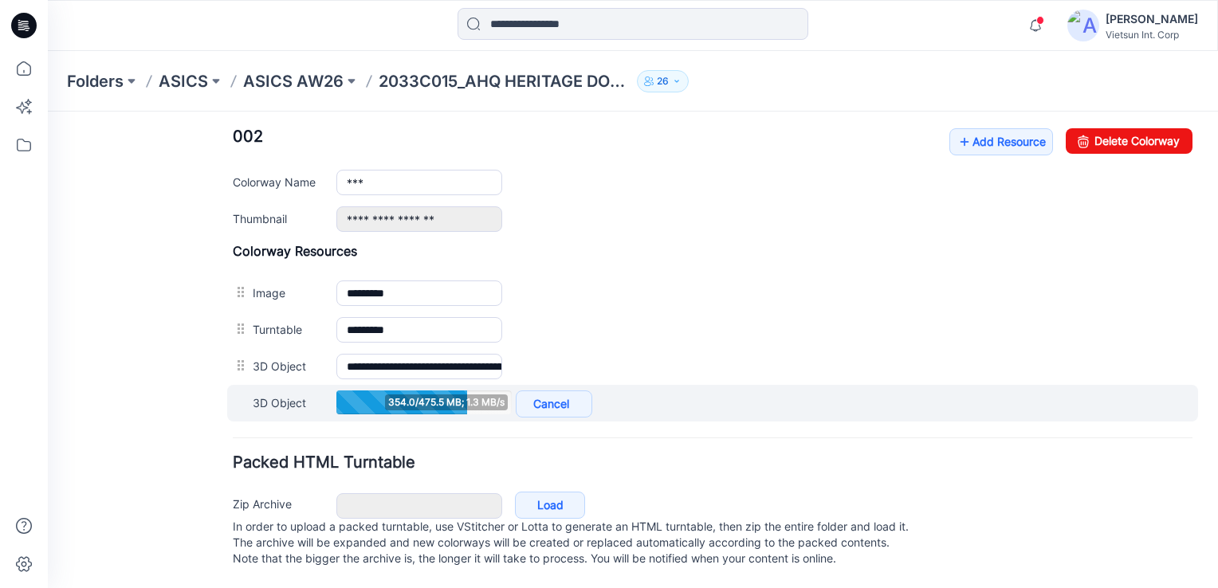
click at [797, 390] on div "3D Object 354.0/475.5 MB; 1.3 MB/s Cancel Add to all colorways" at bounding box center [712, 403] width 971 height 37
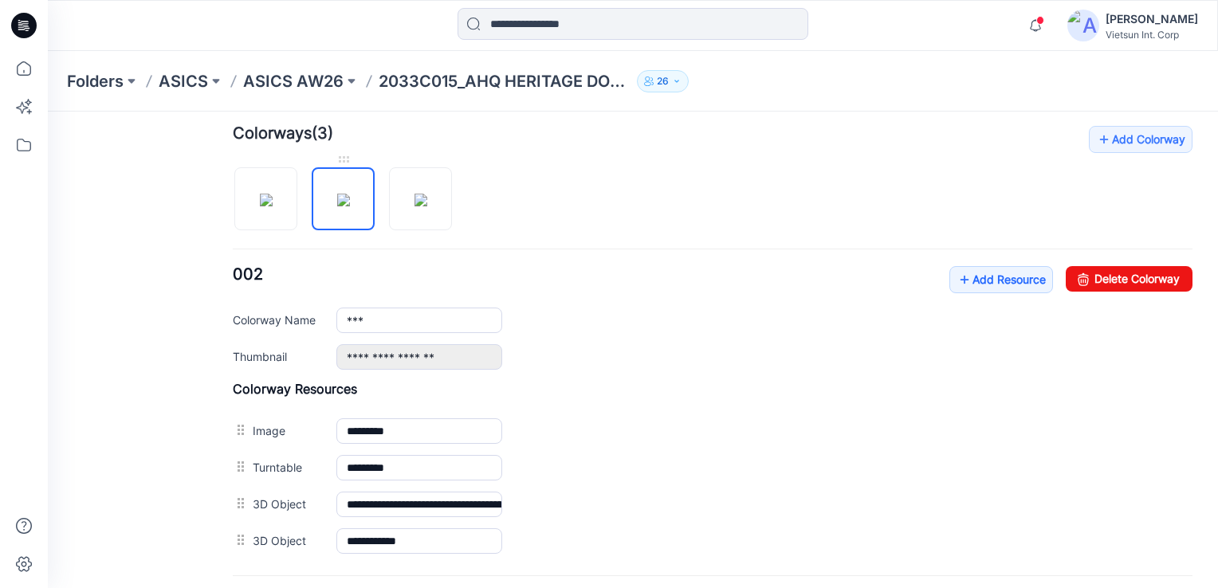
scroll to position [473, 0]
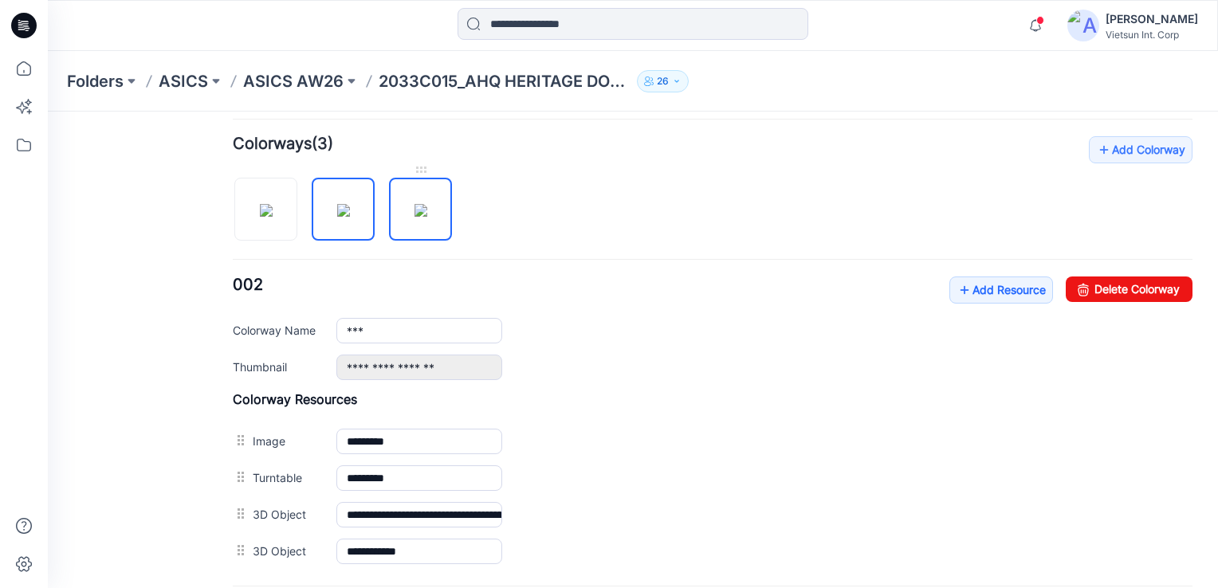
click at [414, 204] on img at bounding box center [420, 210] width 13 height 13
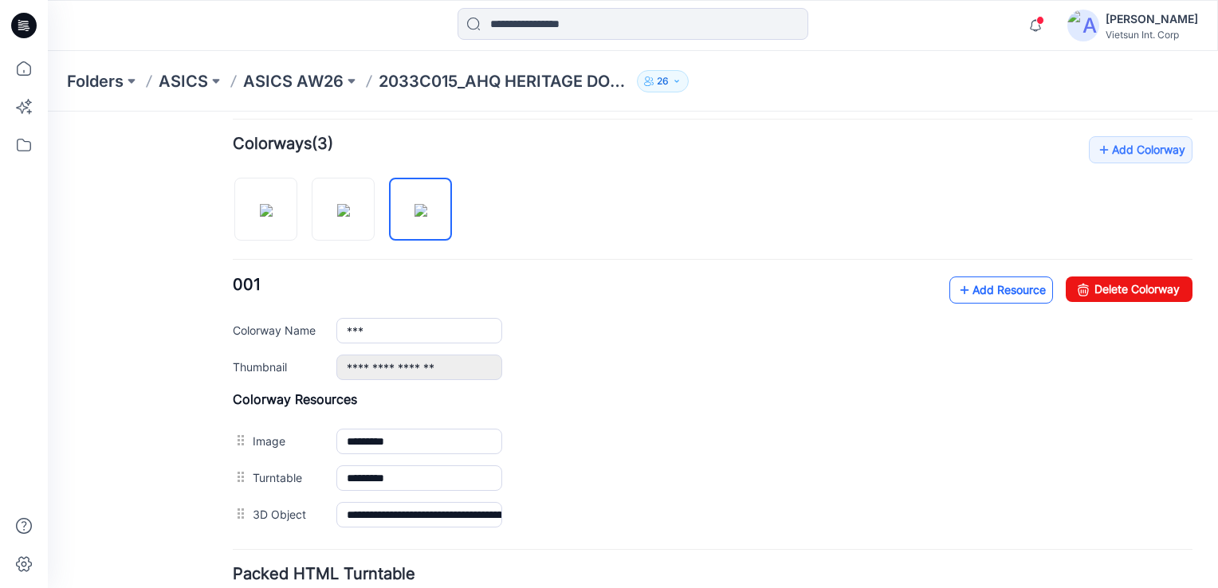
click at [987, 282] on link "Add Resource" at bounding box center [1001, 289] width 104 height 27
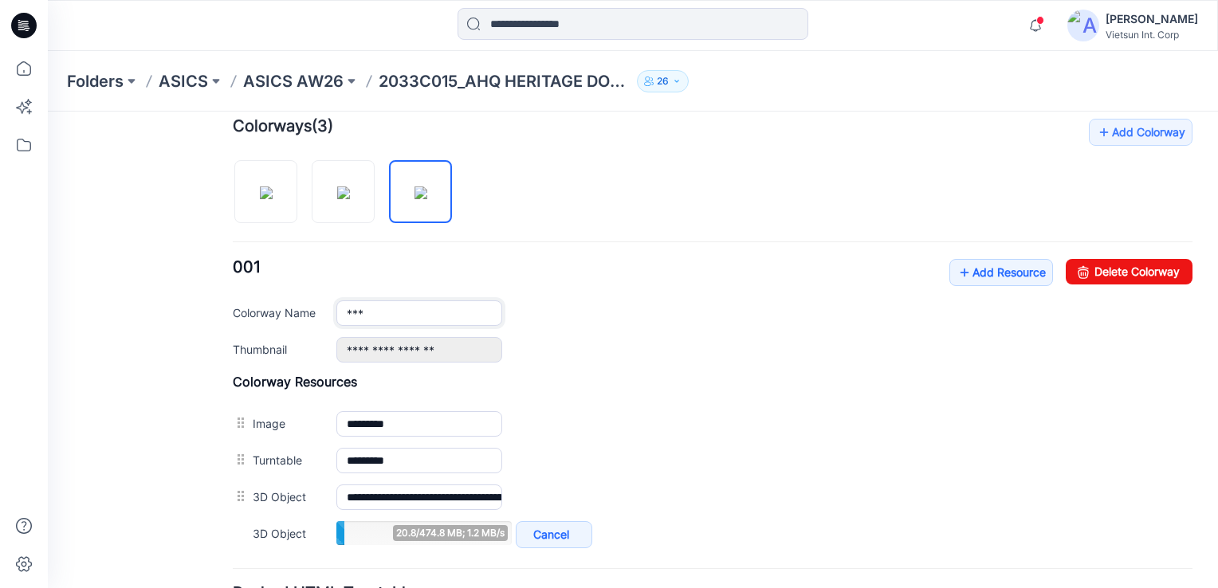
scroll to position [553, 0]
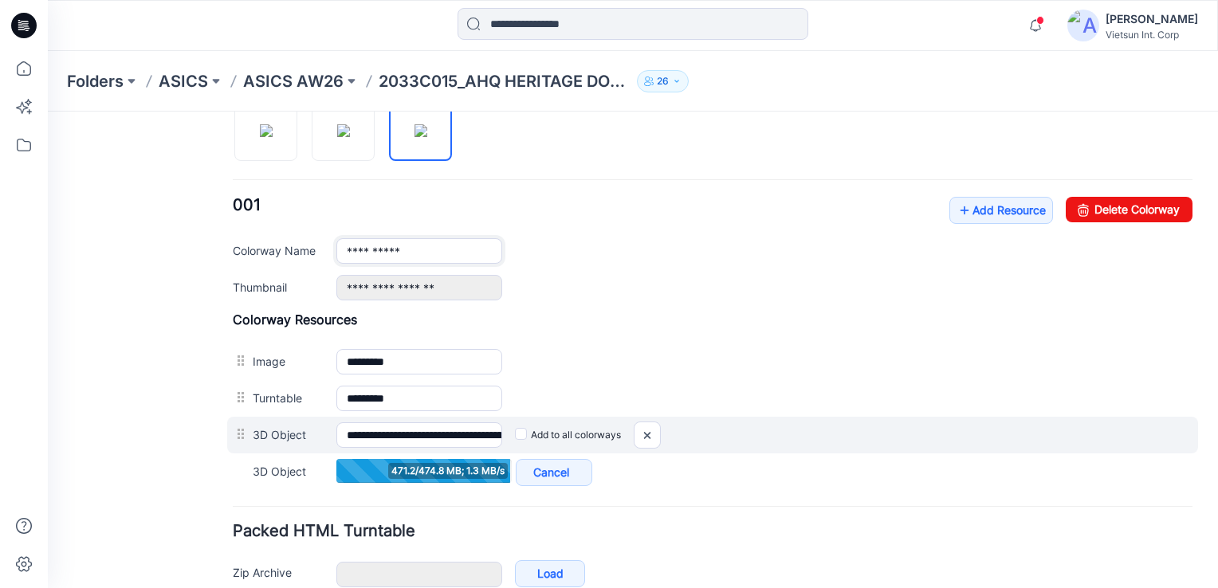
type input "**********"
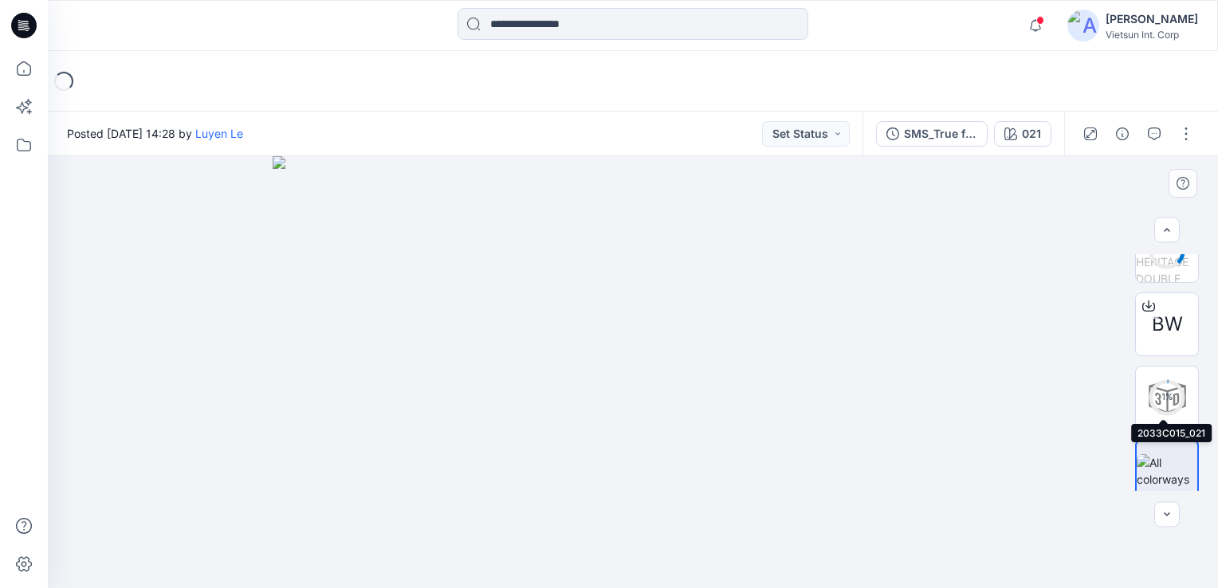
scroll to position [193, 0]
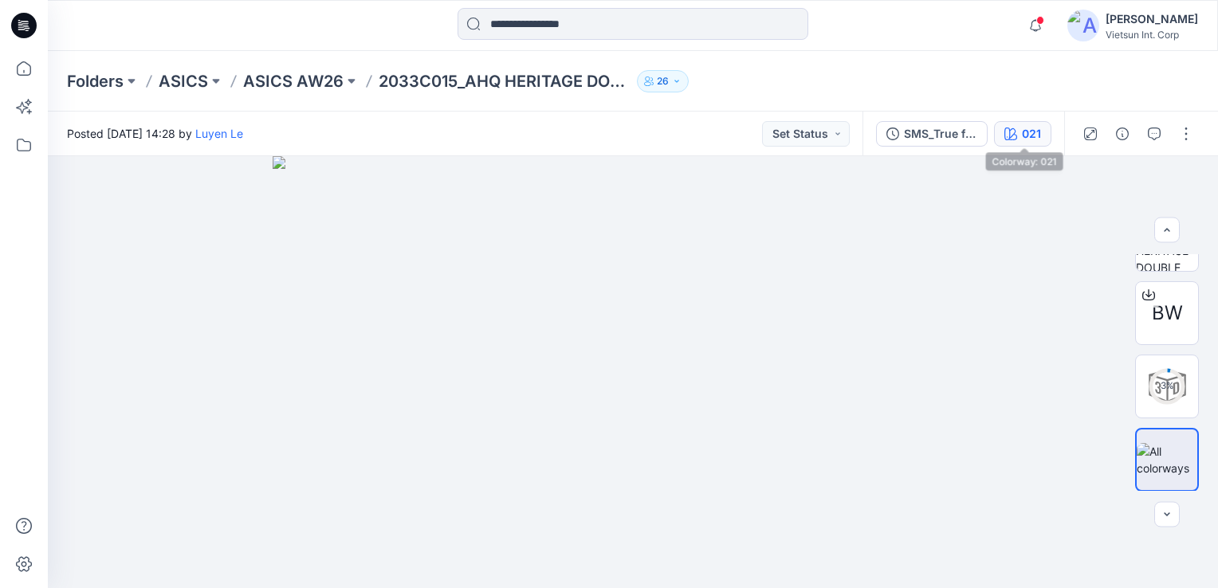
click at [1033, 139] on div "021" at bounding box center [1030, 134] width 19 height 18
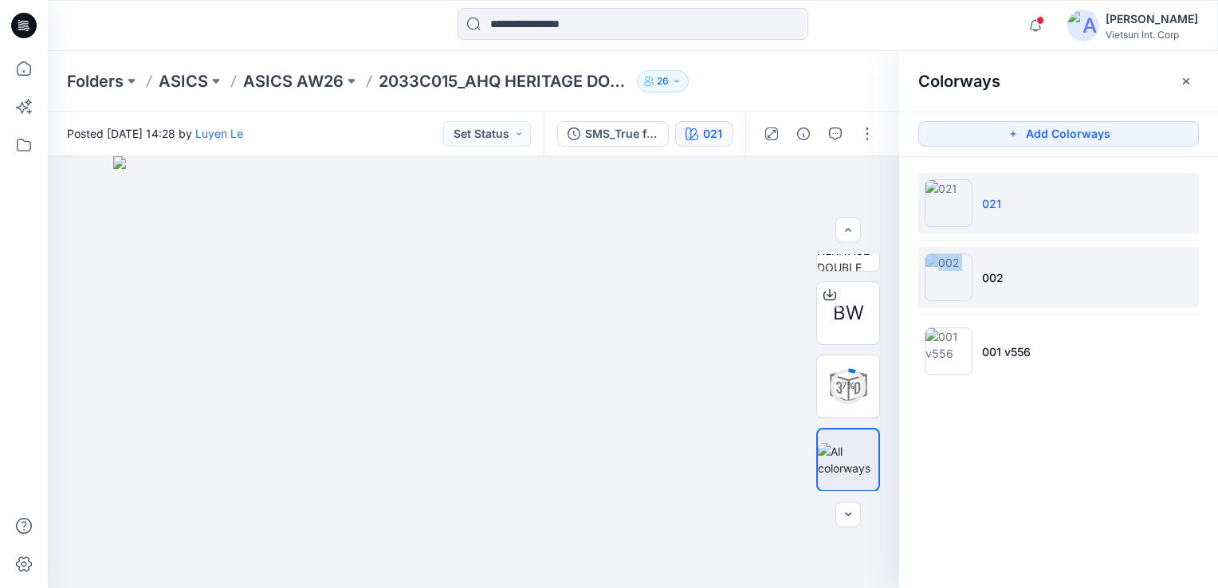
drag, startPoint x: 1004, startPoint y: 237, endPoint x: 951, endPoint y: 288, distance: 73.3
click at [951, 288] on ul "021 002 001 v556" at bounding box center [1058, 277] width 319 height 241
drag, startPoint x: 951, startPoint y: 288, endPoint x: 940, endPoint y: 300, distance: 16.3
click at [940, 300] on img at bounding box center [948, 277] width 48 height 48
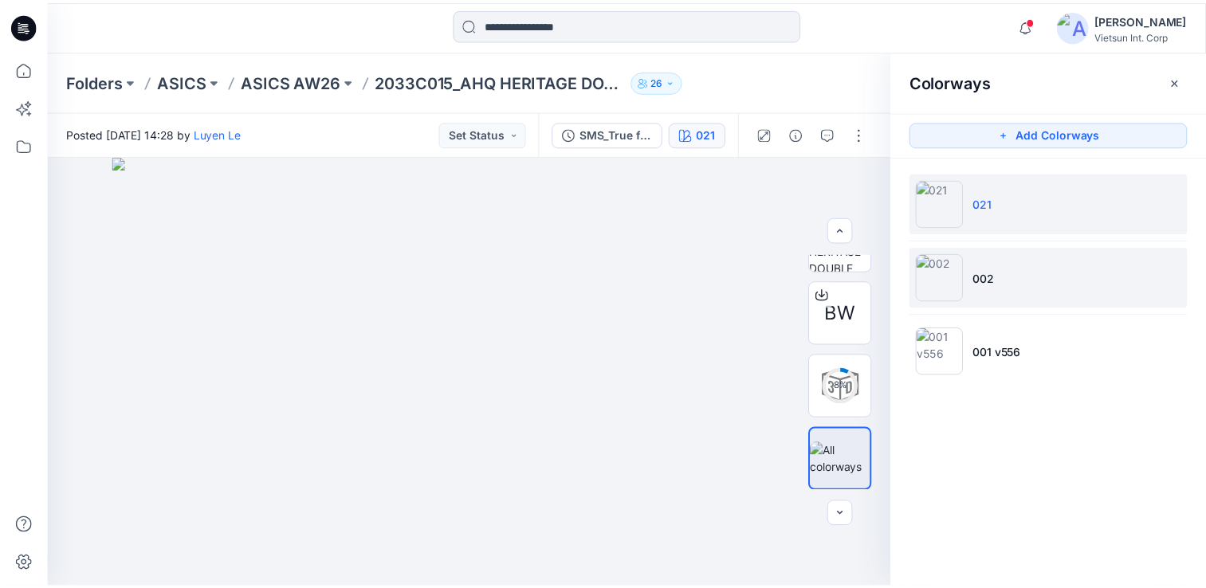
scroll to position [120, 0]
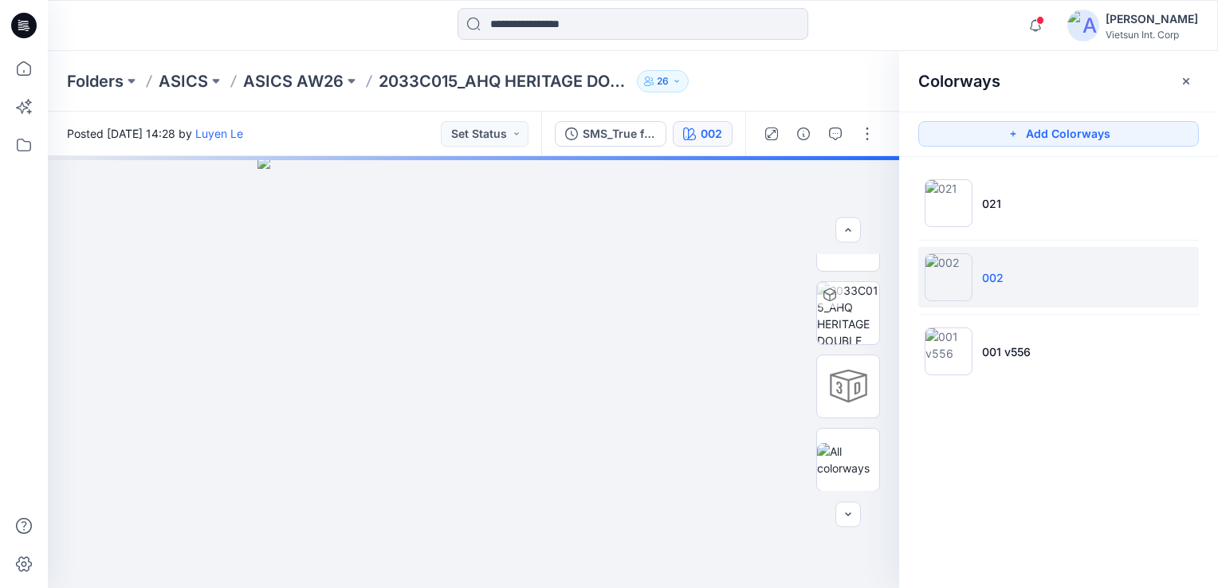
click at [947, 292] on img at bounding box center [948, 277] width 48 height 48
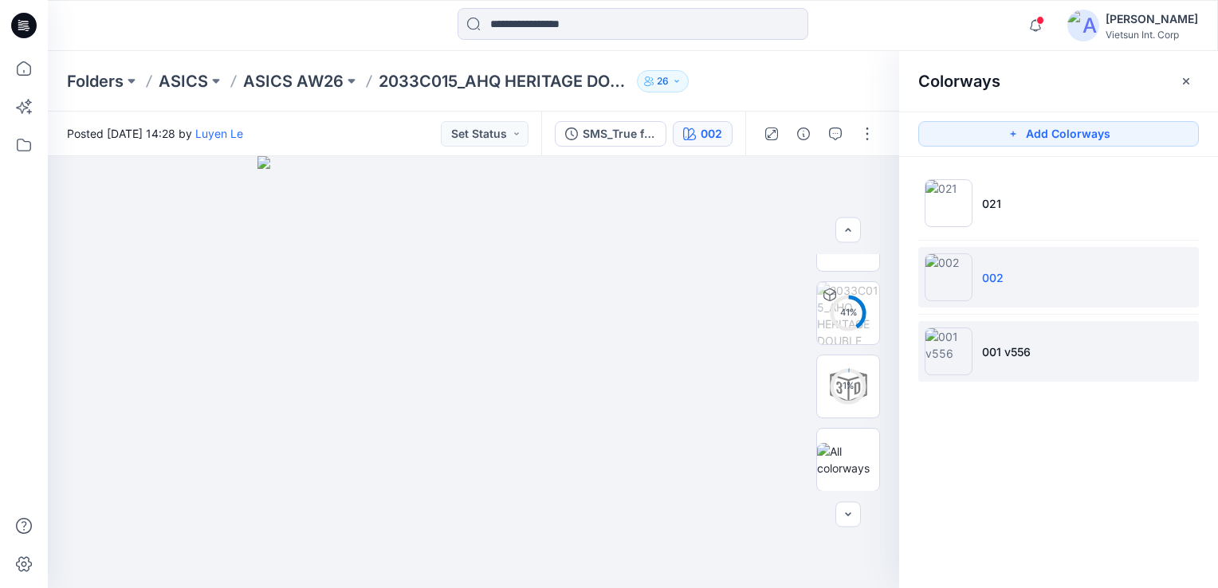
click at [959, 349] on img at bounding box center [948, 351] width 48 height 48
click at [956, 295] on img at bounding box center [948, 277] width 48 height 48
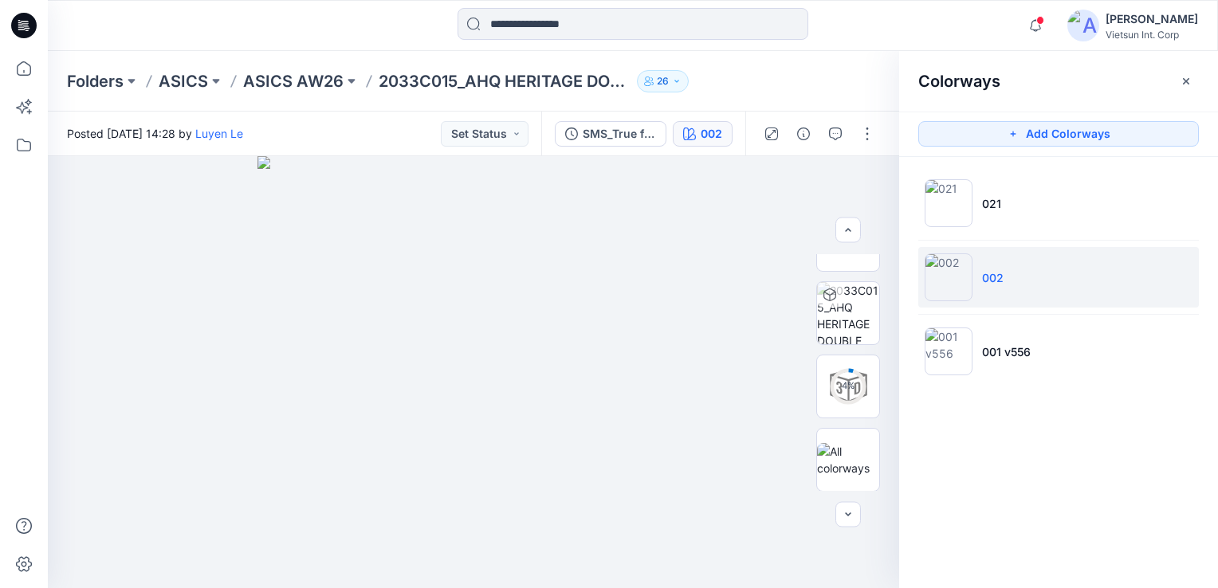
click at [944, 237] on ul "021 002 001 v556" at bounding box center [1058, 277] width 319 height 241
click at [931, 167] on ul "021 002 001 v556" at bounding box center [1058, 277] width 319 height 241
click at [676, 190] on img at bounding box center [473, 372] width 432 height 432
click at [1179, 75] on icon "button" at bounding box center [1185, 81] width 13 height 13
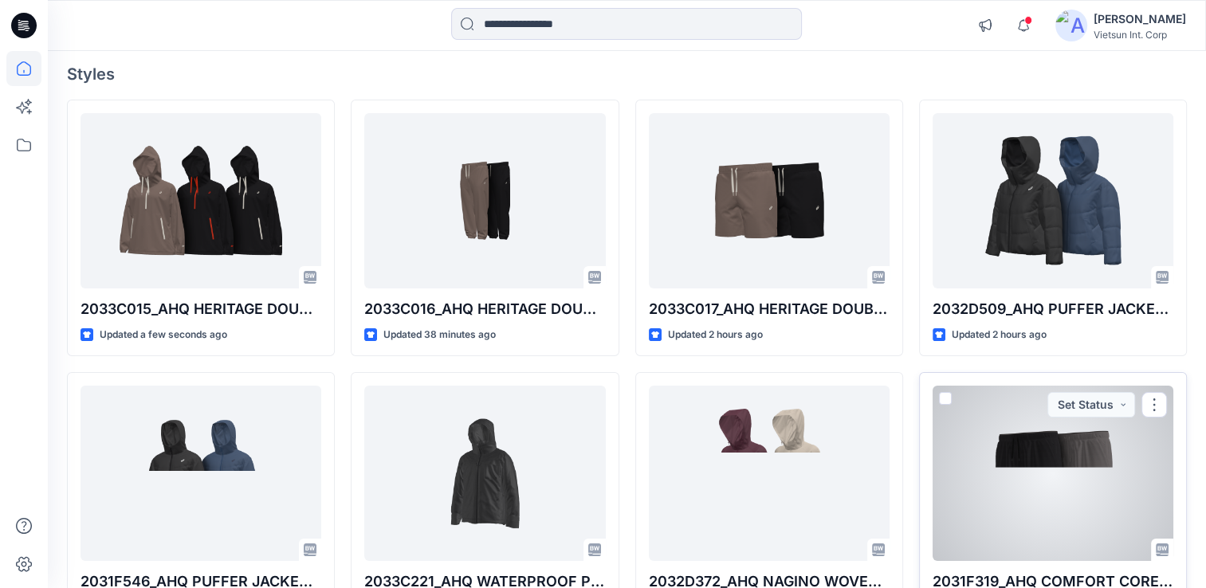
scroll to position [159, 0]
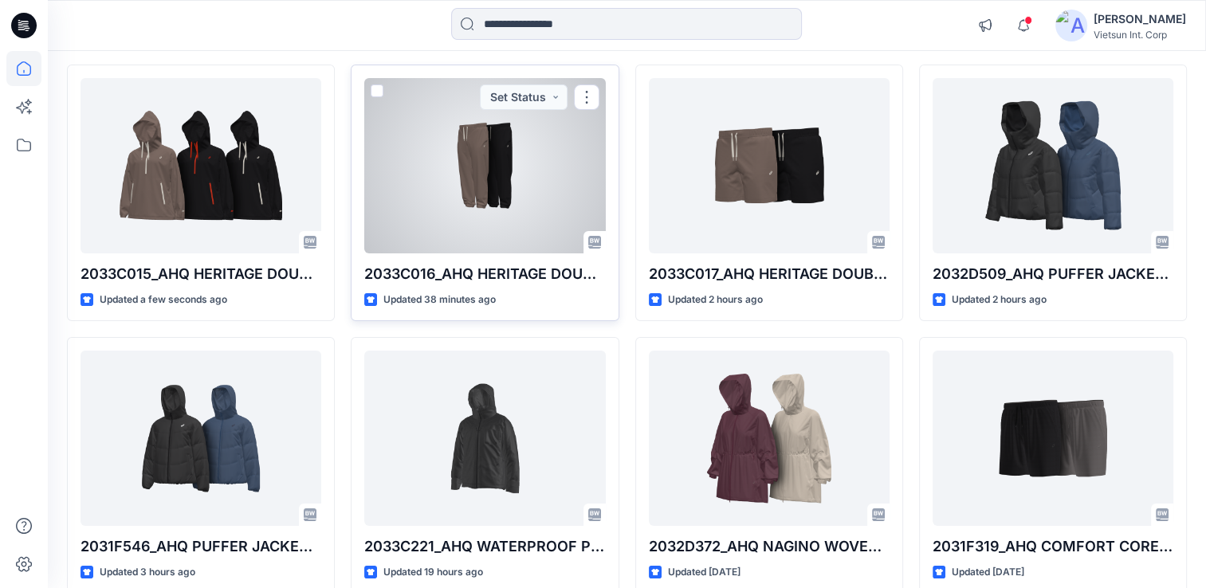
click at [477, 229] on div at bounding box center [484, 165] width 241 height 175
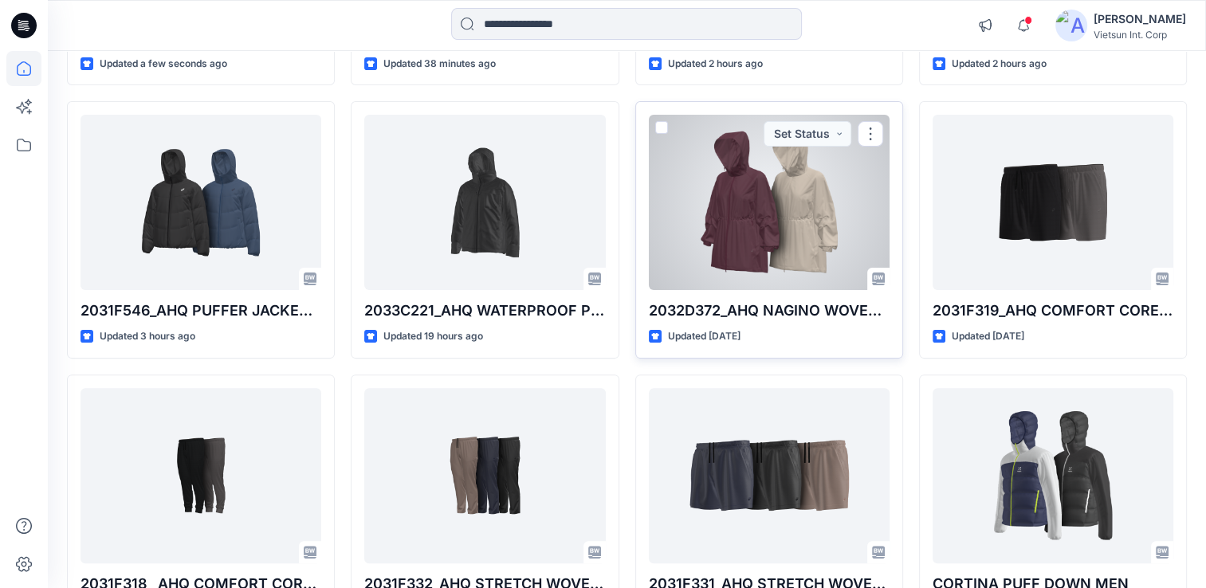
scroll to position [398, 0]
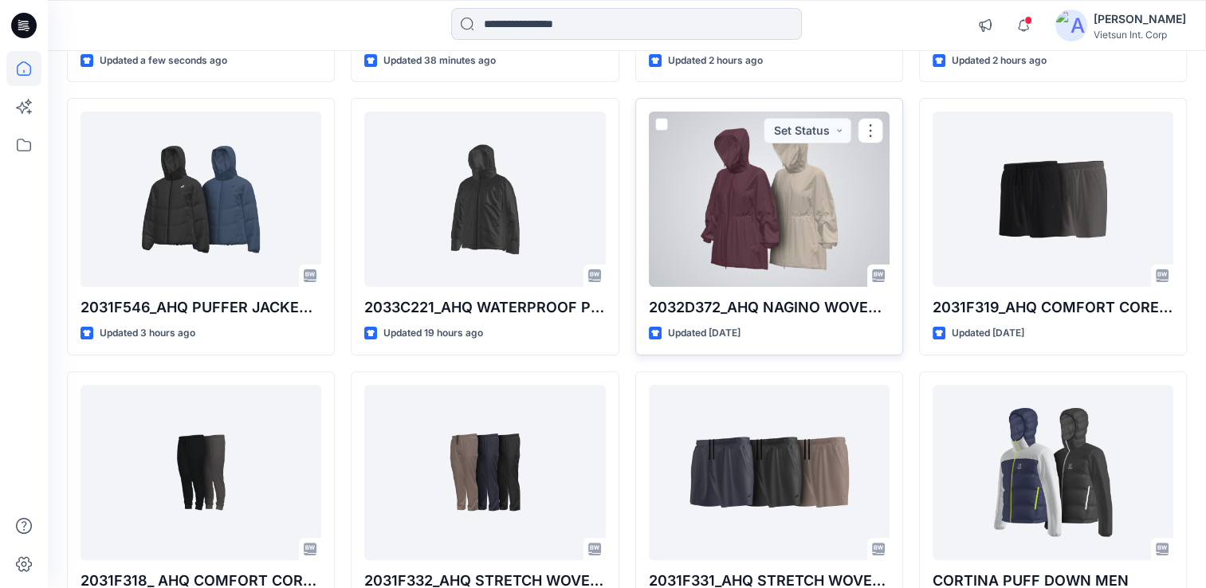
click at [770, 180] on div at bounding box center [769, 199] width 241 height 175
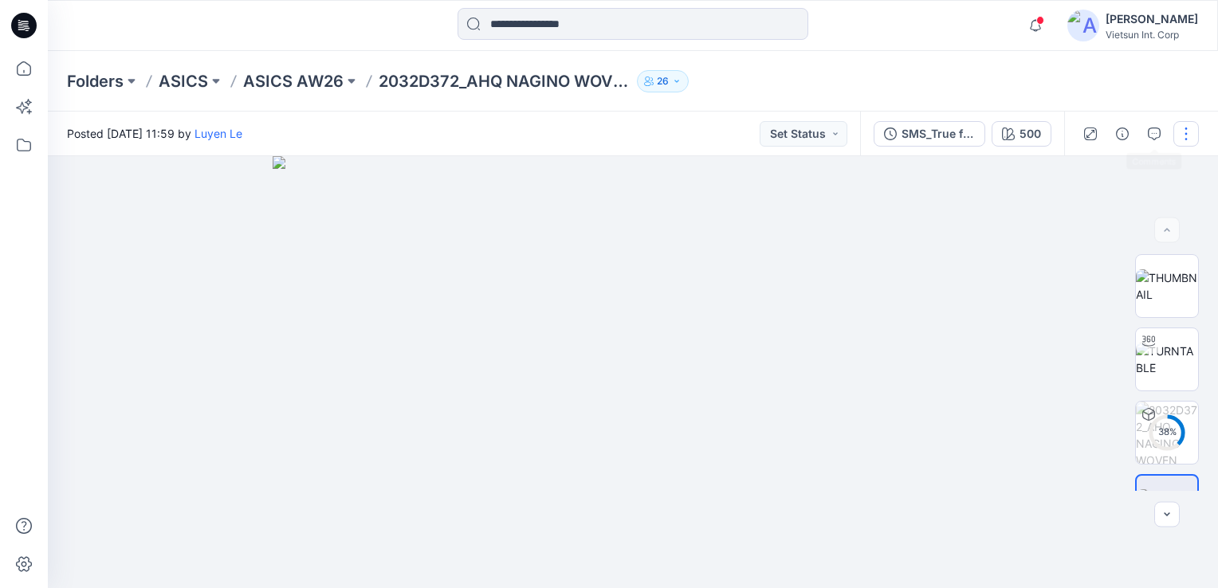
click at [1191, 132] on button "button" at bounding box center [1185, 133] width 25 height 25
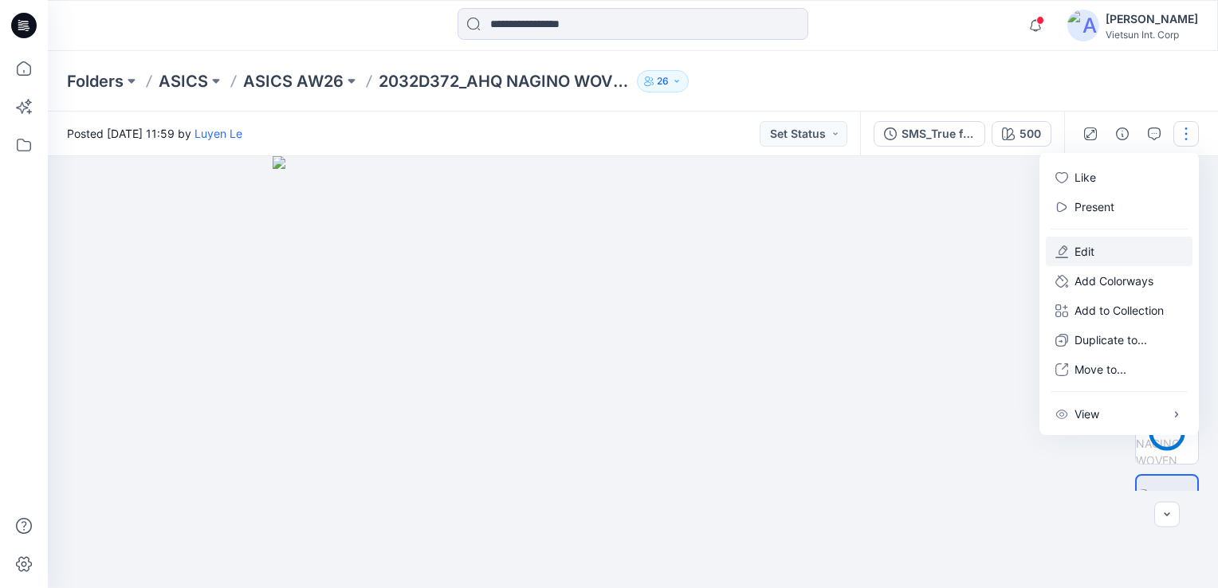
click at [1072, 250] on button "Edit" at bounding box center [1118, 251] width 147 height 29
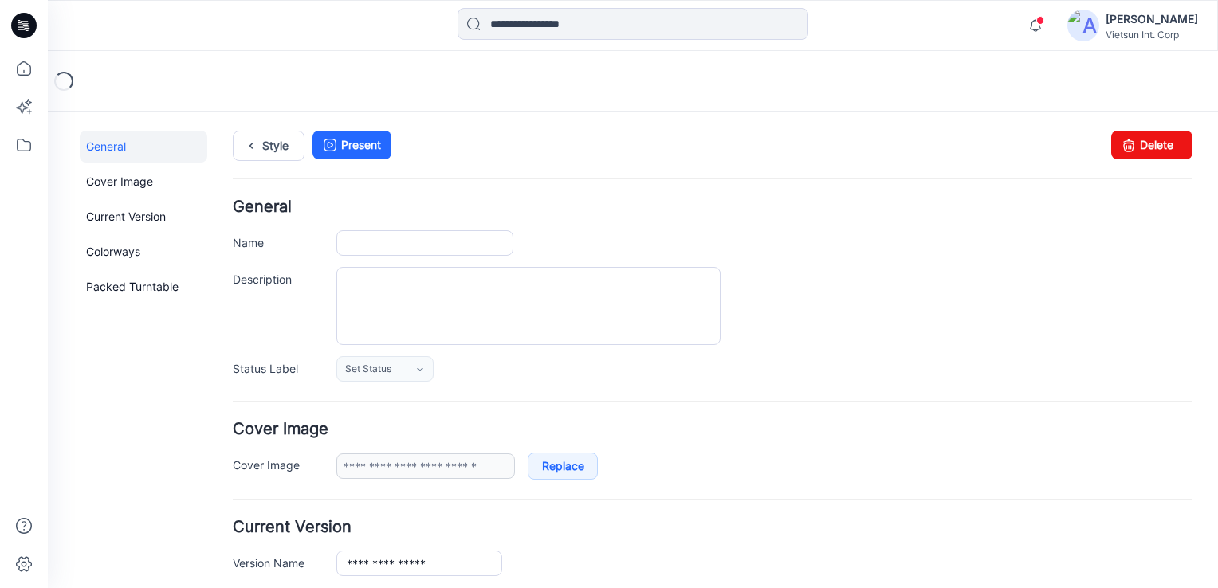
type input "**********"
type input "***"
type input "**********"
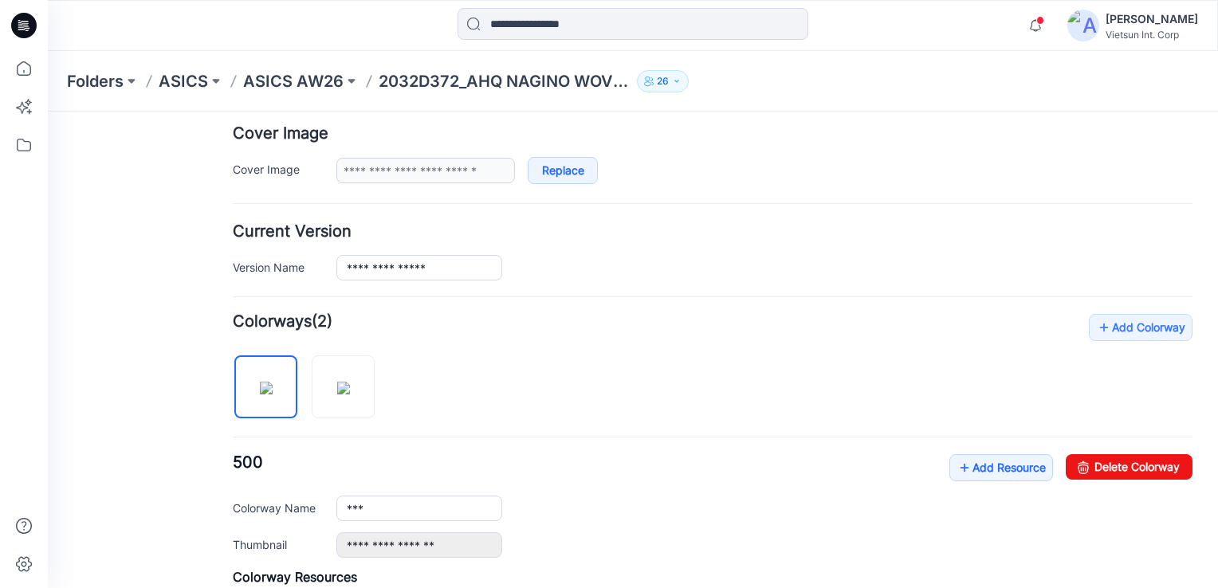
scroll to position [319, 0]
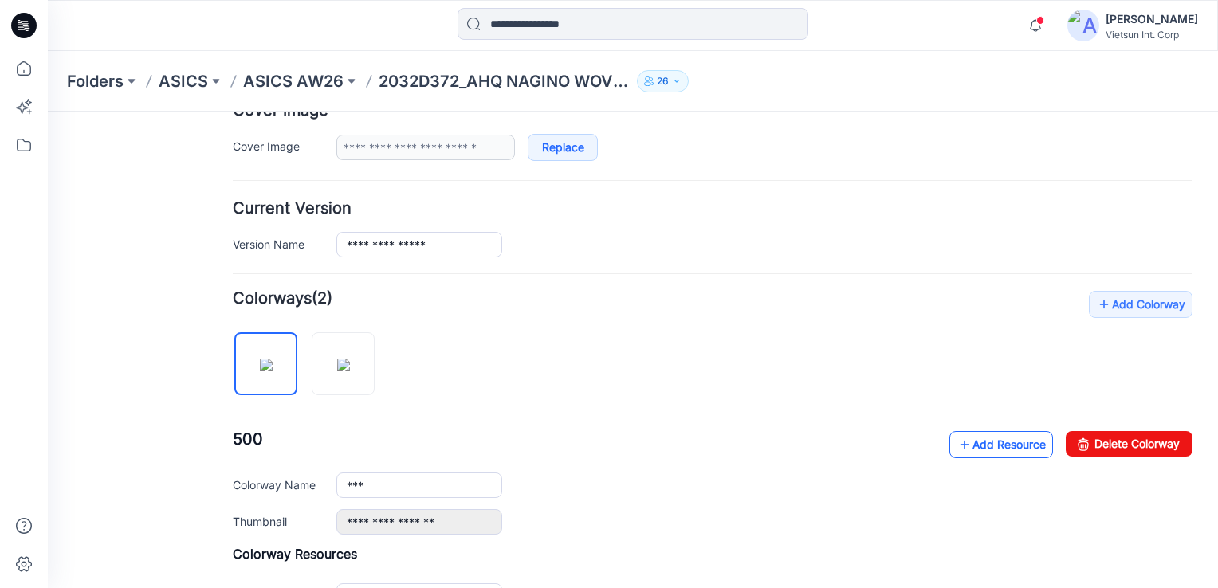
click at [967, 442] on link "Add Resource" at bounding box center [1001, 444] width 104 height 27
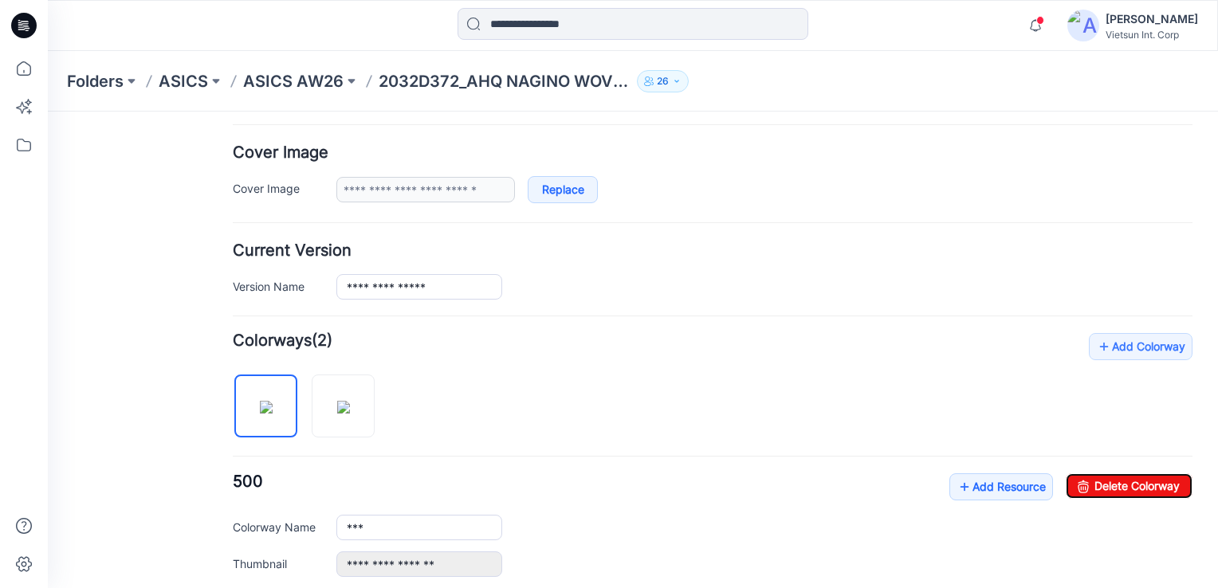
scroll to position [314, 0]
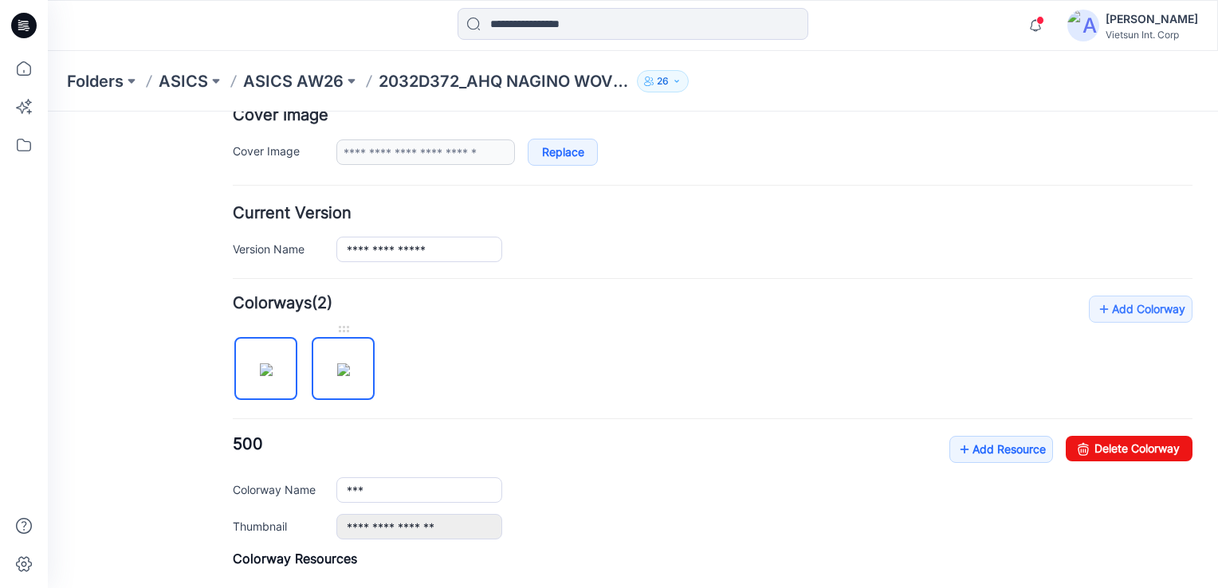
click at [350, 363] on img at bounding box center [343, 369] width 13 height 13
type input "***"
click at [959, 451] on link "Add Resource" at bounding box center [1001, 449] width 104 height 27
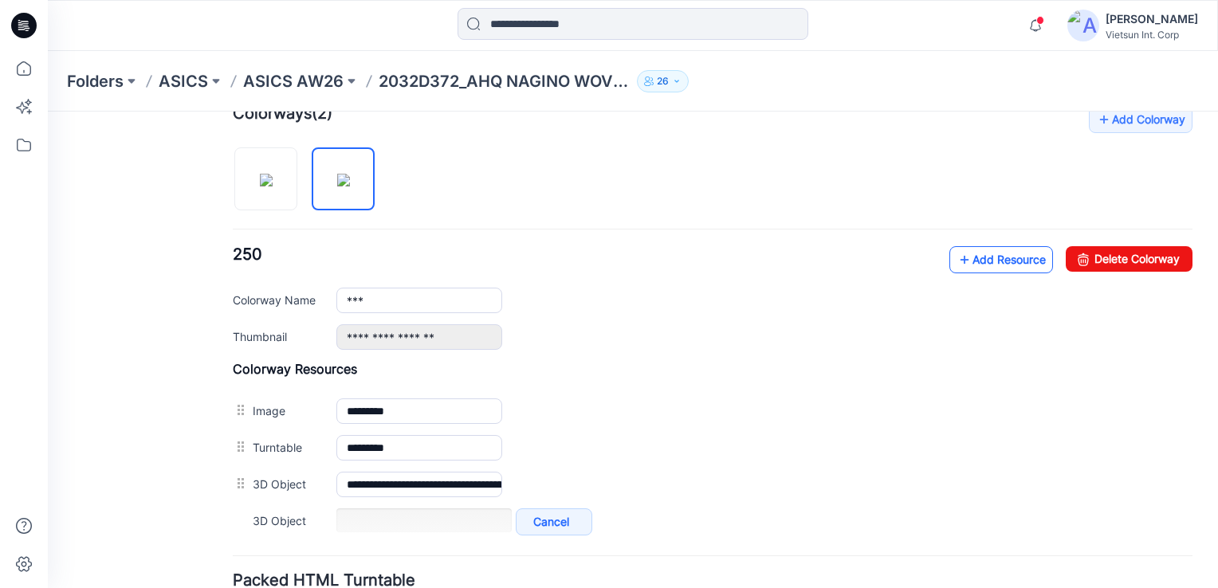
click at [679, 202] on form "**********" at bounding box center [712, 193] width 959 height 994
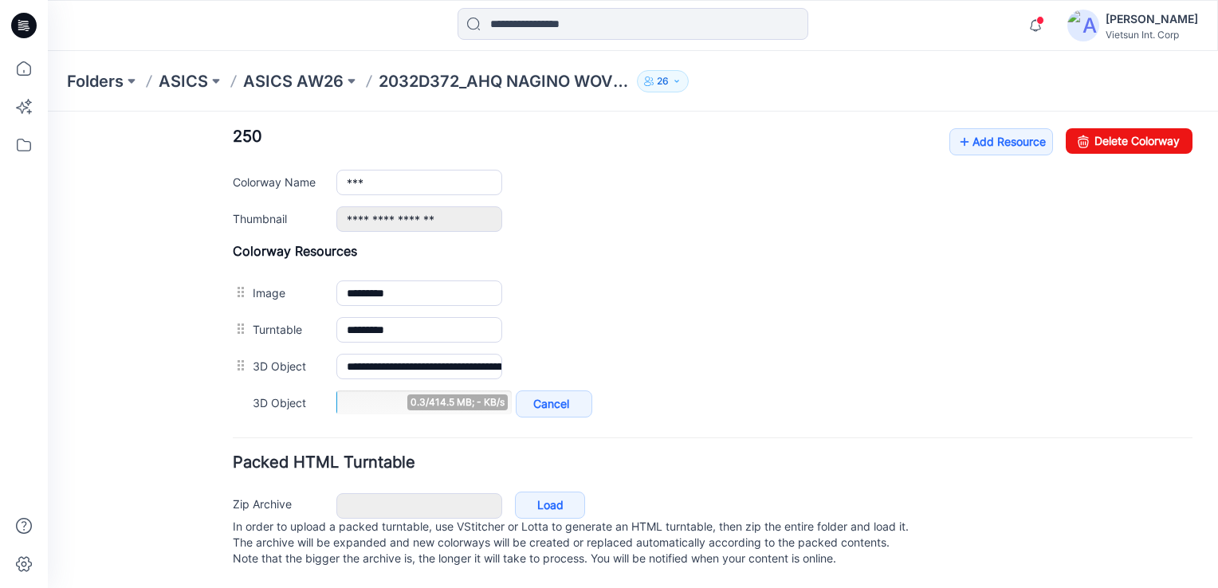
scroll to position [633, 0]
click at [679, 206] on div "**********" at bounding box center [764, 218] width 856 height 25
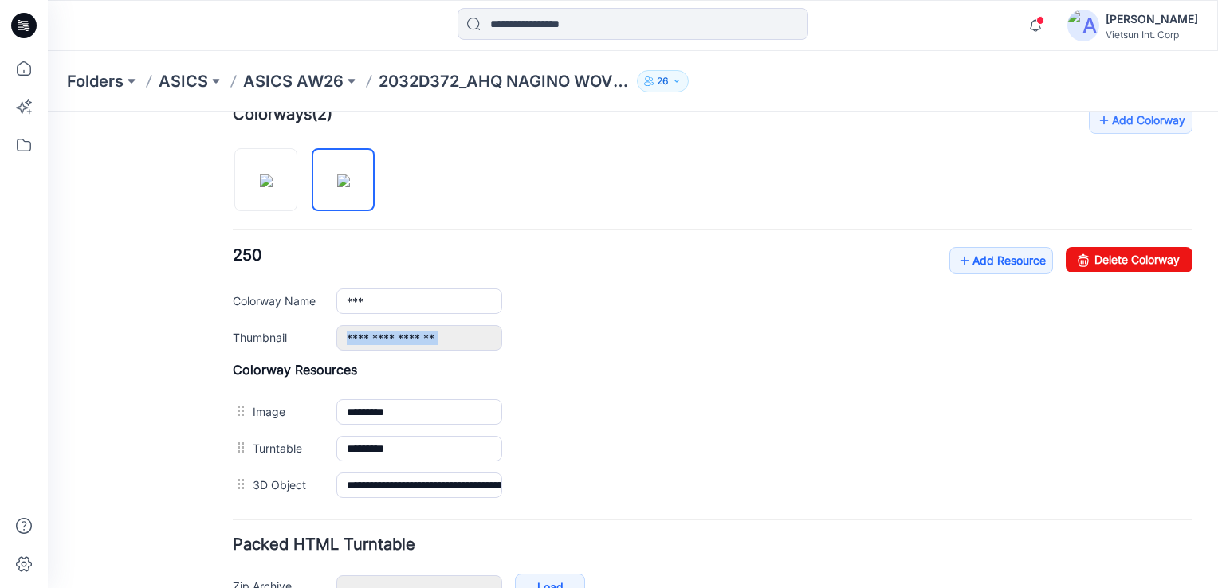
scroll to position [596, 0]
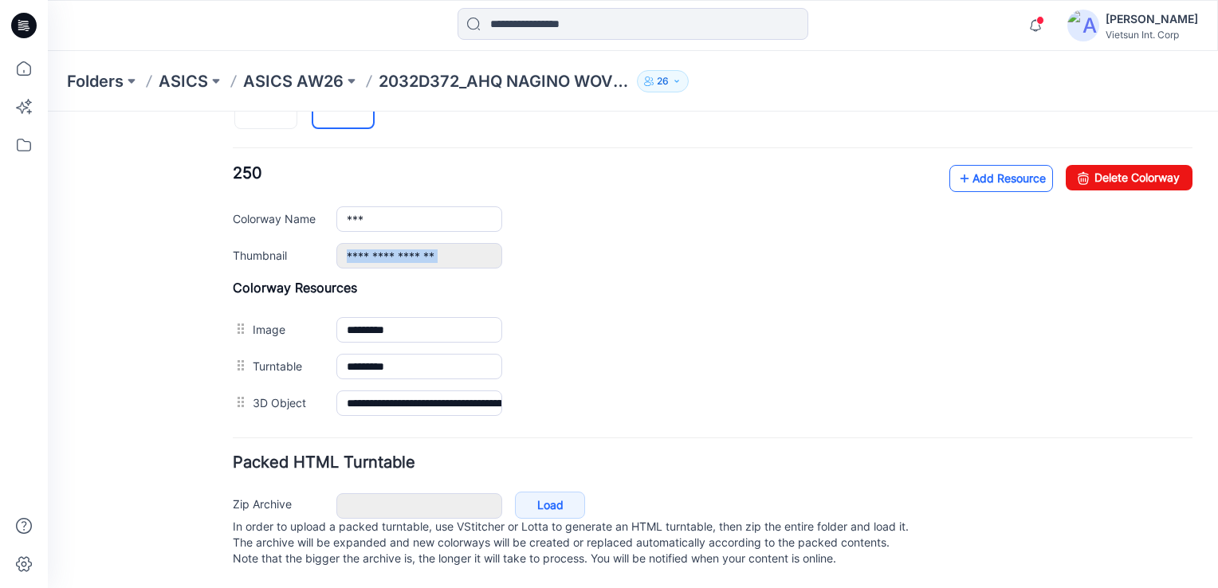
click at [963, 165] on link "Add Resource" at bounding box center [1001, 178] width 104 height 27
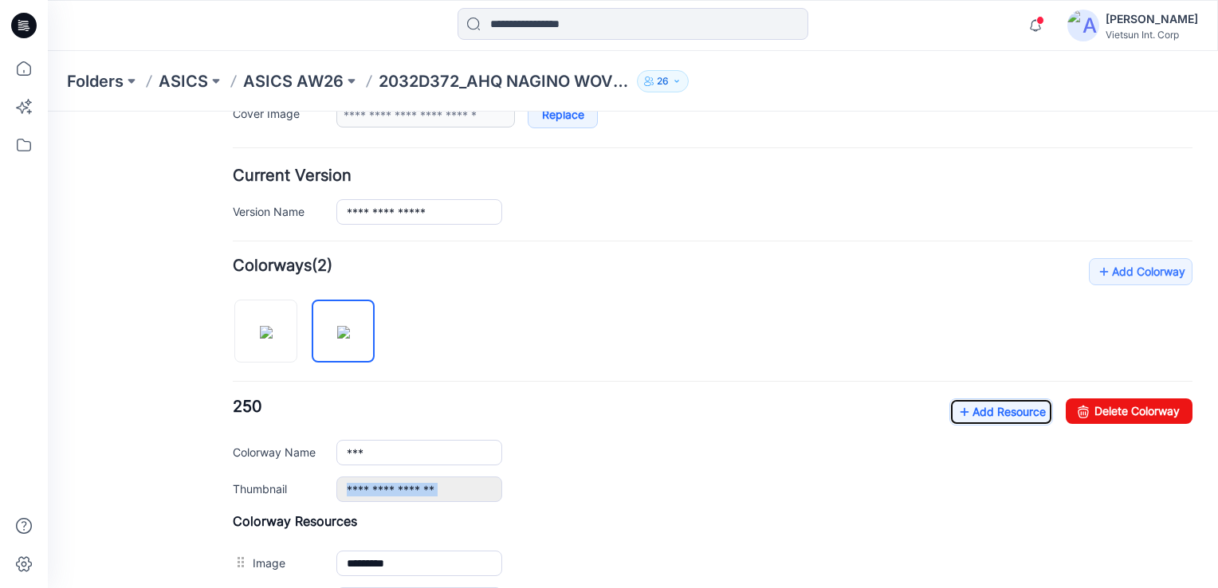
scroll to position [314, 0]
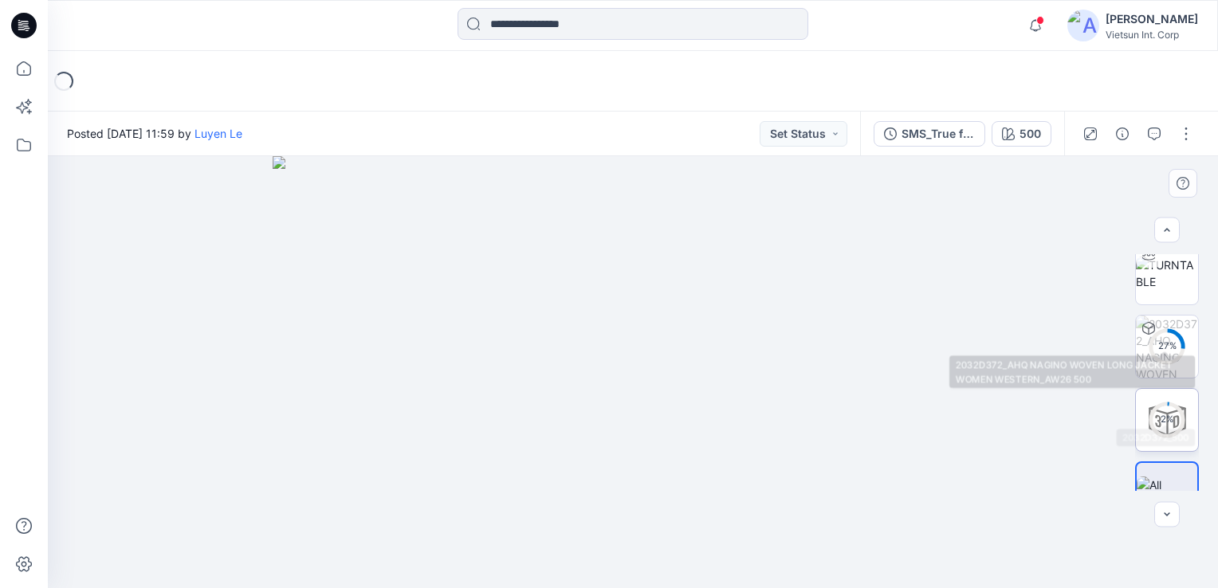
scroll to position [120, 0]
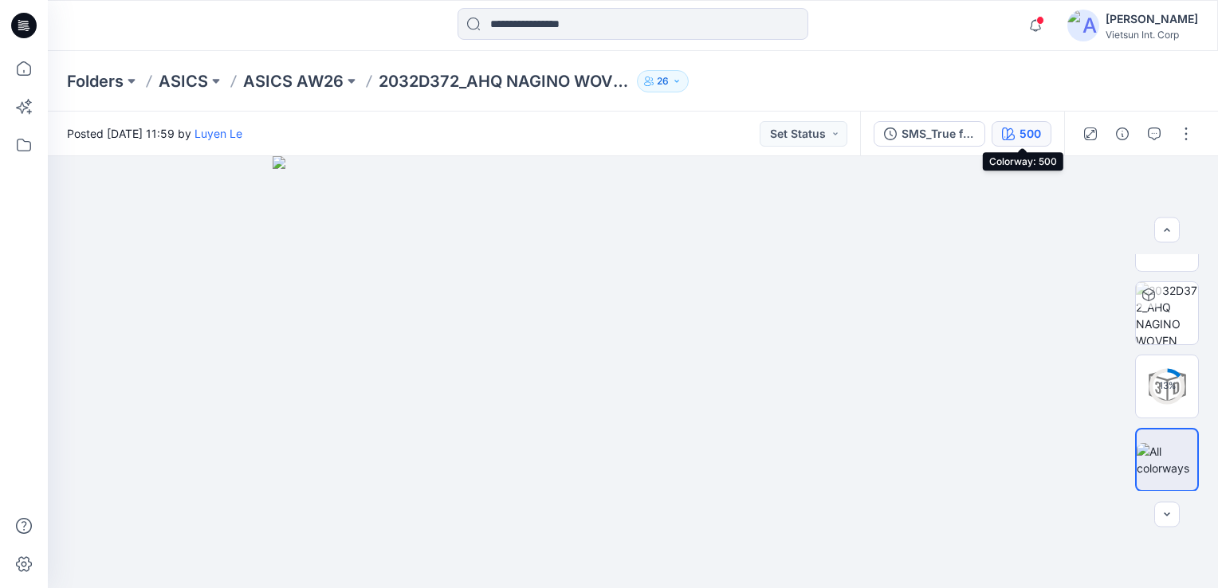
click at [1042, 129] on button "500" at bounding box center [1021, 133] width 60 height 25
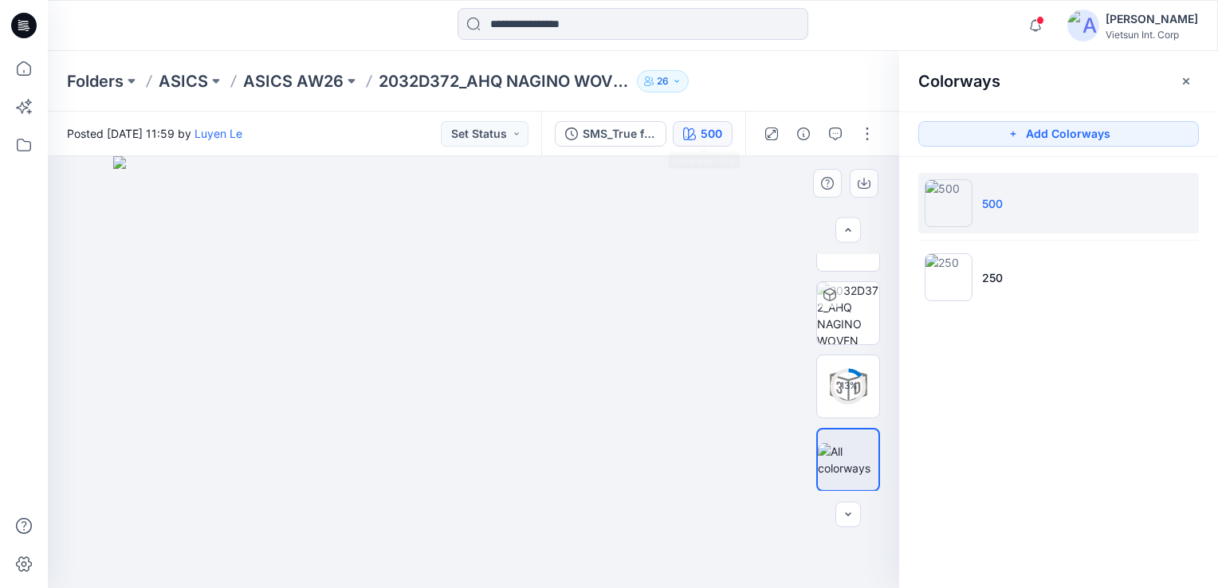
click at [672, 121] on button "500" at bounding box center [702, 133] width 60 height 25
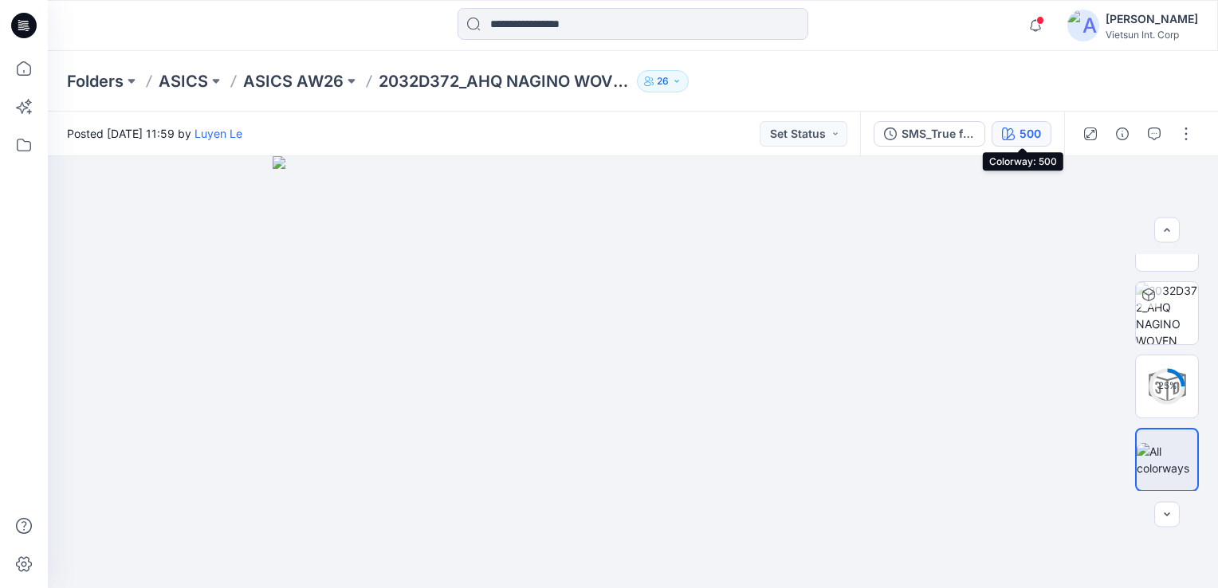
click at [1020, 131] on div "500" at bounding box center [1030, 134] width 22 height 18
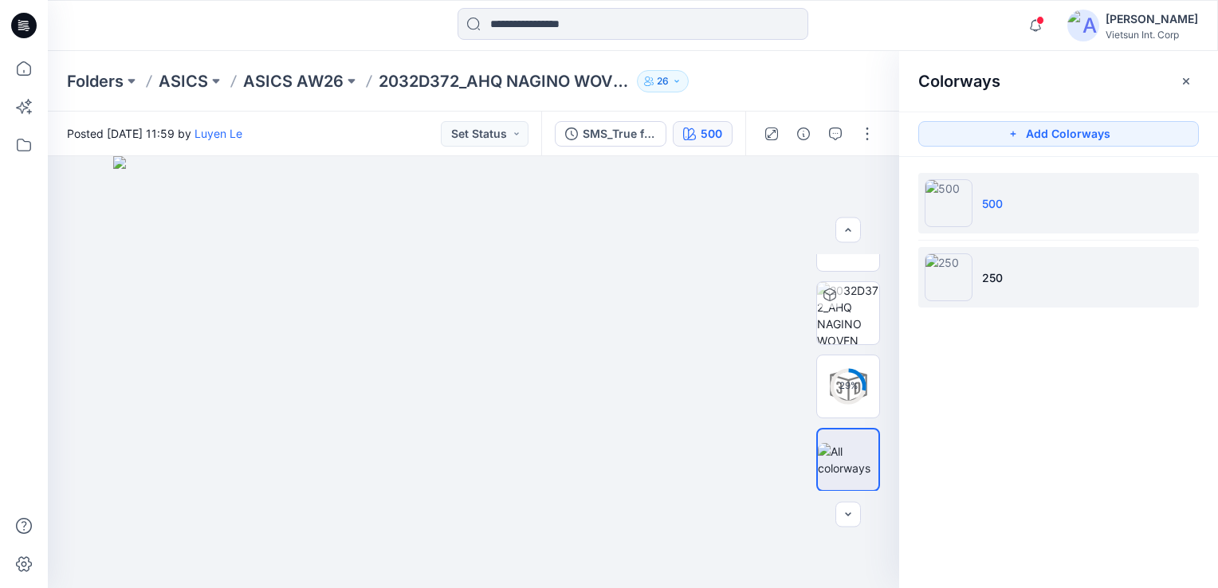
click at [947, 286] on img at bounding box center [948, 277] width 48 height 48
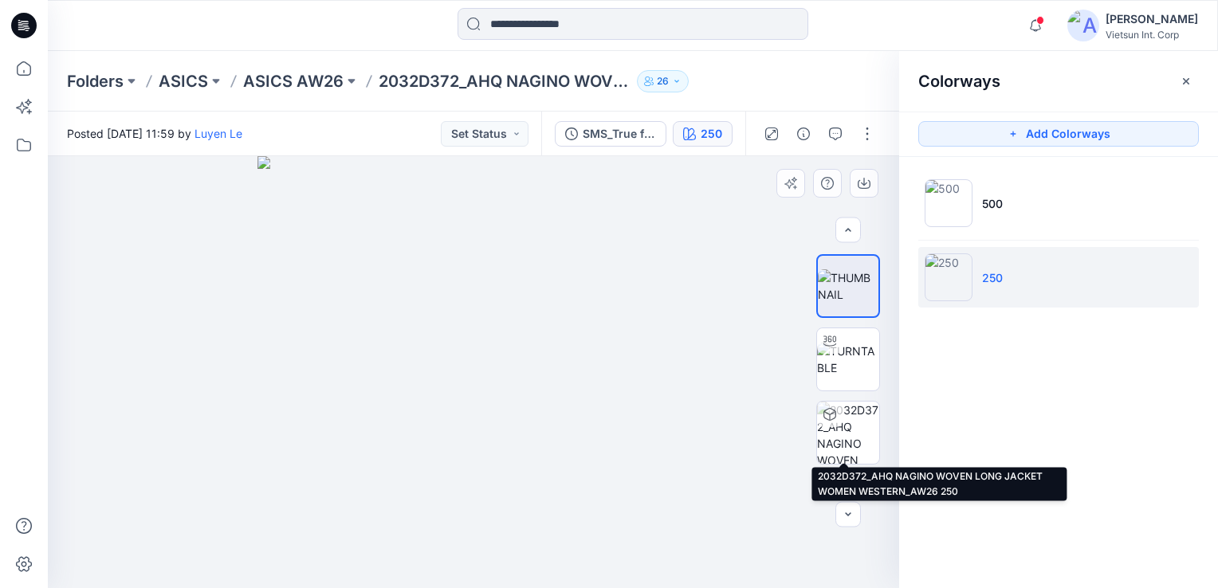
scroll to position [46, 0]
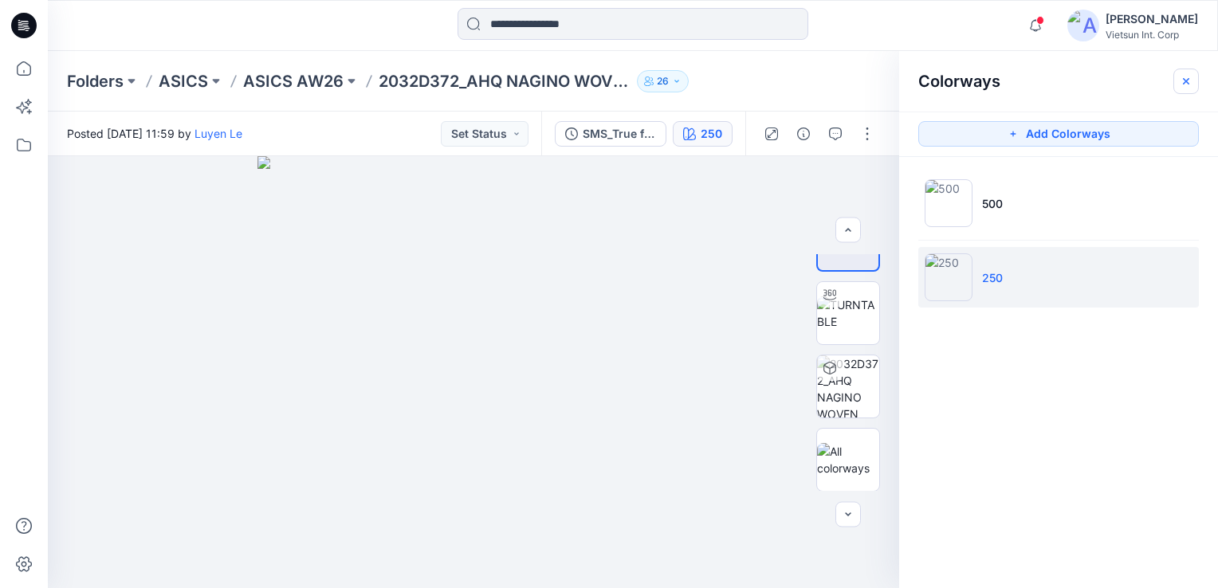
click at [1184, 84] on icon "button" at bounding box center [1185, 81] width 13 height 13
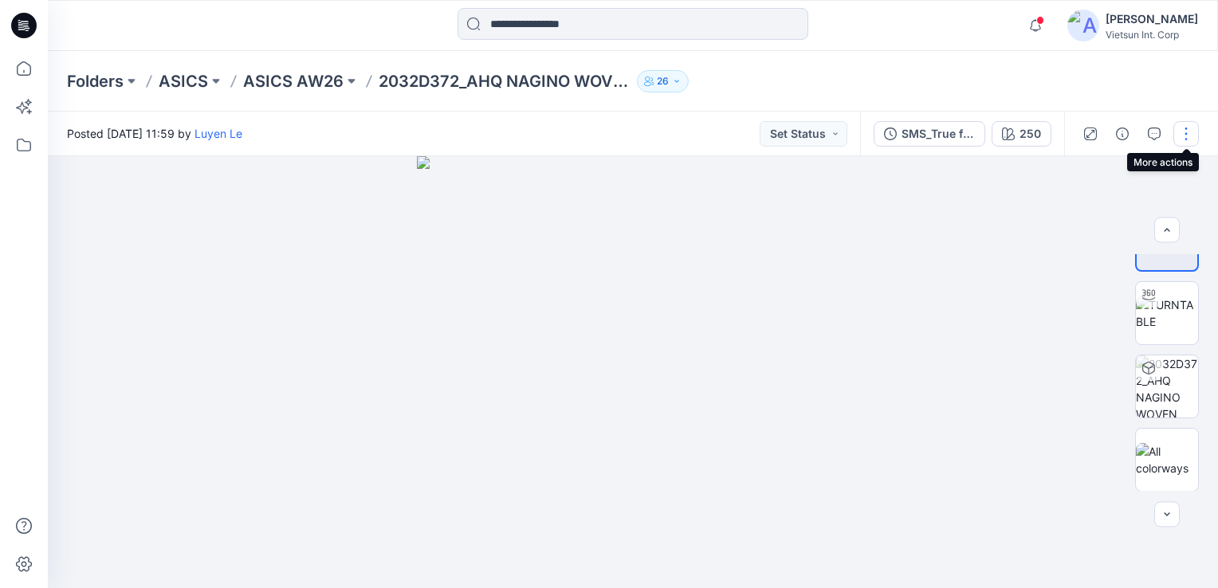
click at [1181, 130] on button "button" at bounding box center [1185, 133] width 25 height 25
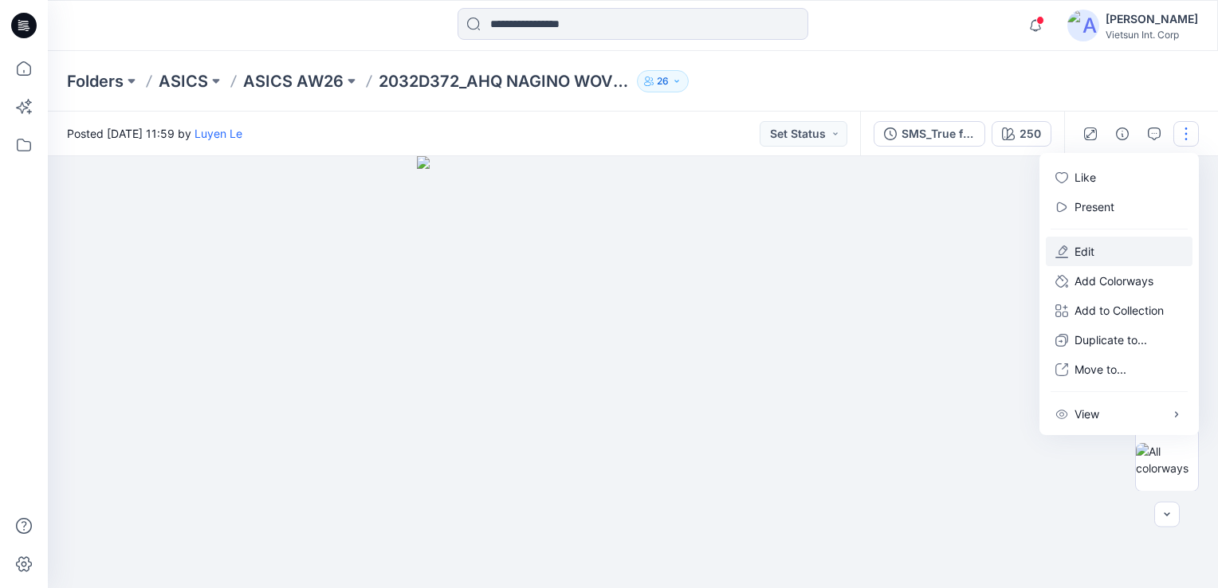
click at [1086, 253] on p "Edit" at bounding box center [1084, 251] width 20 height 17
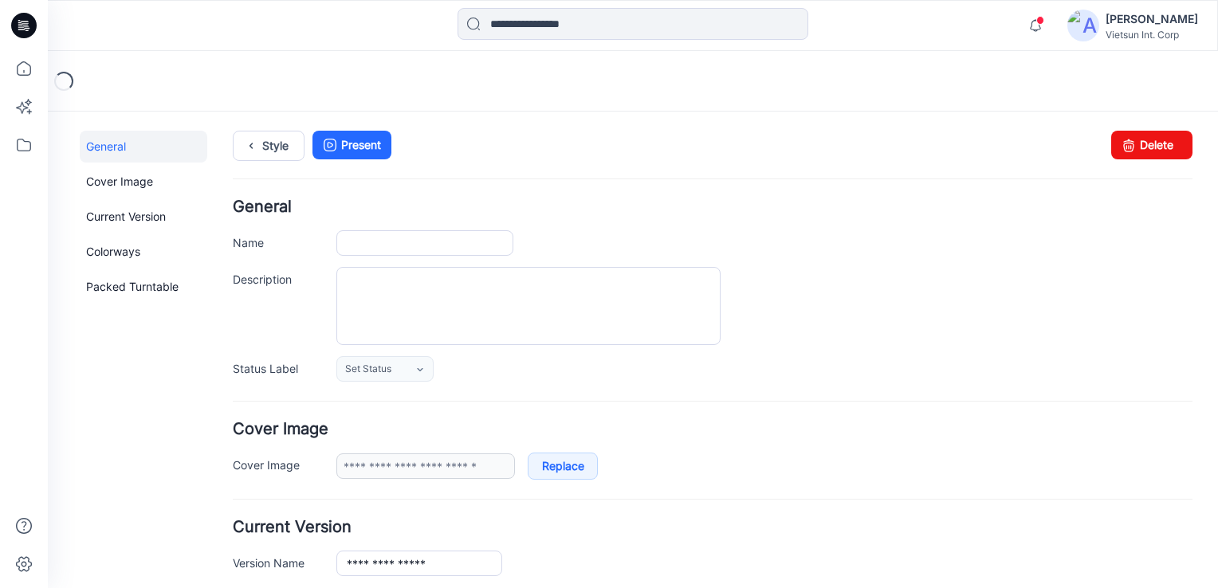
type input "**********"
type input "***"
type input "**********"
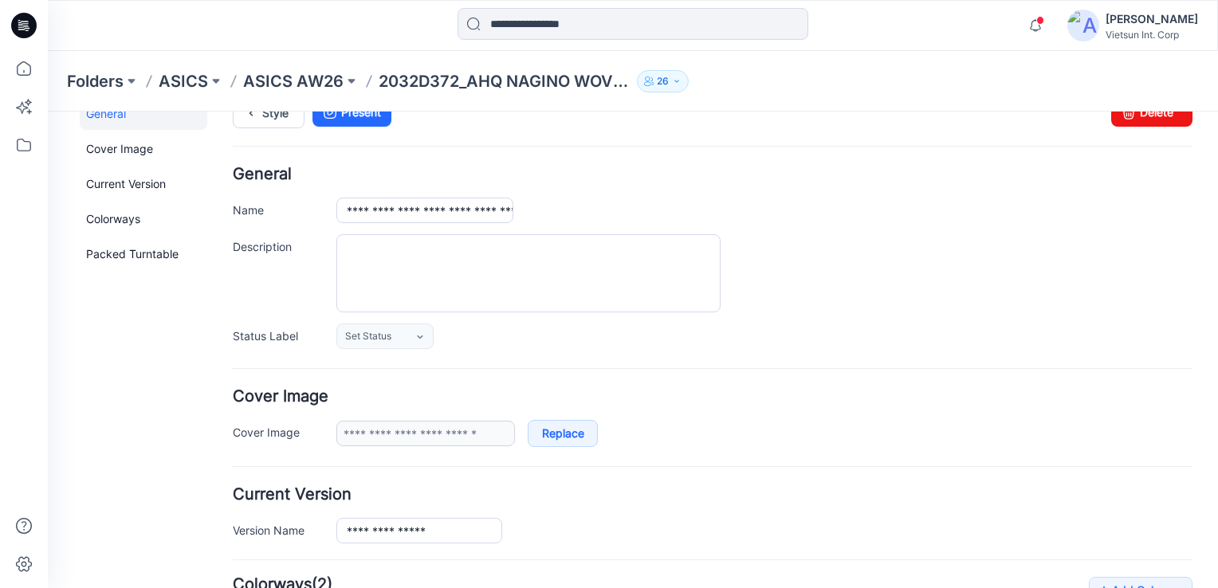
scroll to position [398, 0]
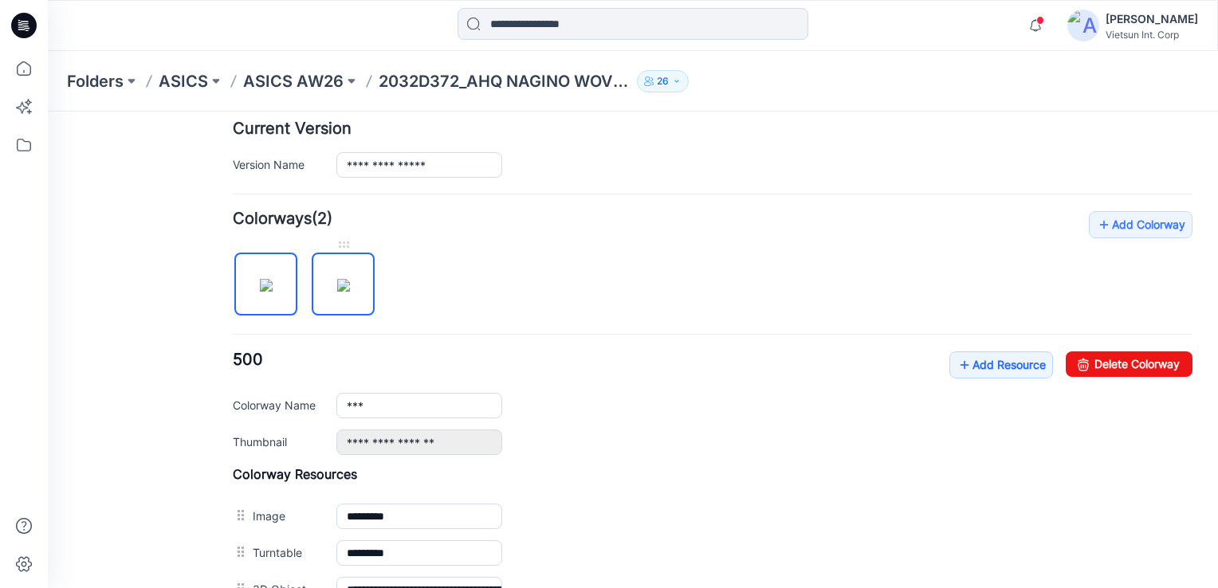
click at [338, 285] on img at bounding box center [343, 285] width 13 height 13
type input "***"
click at [965, 351] on link "Add Resource" at bounding box center [1001, 364] width 104 height 27
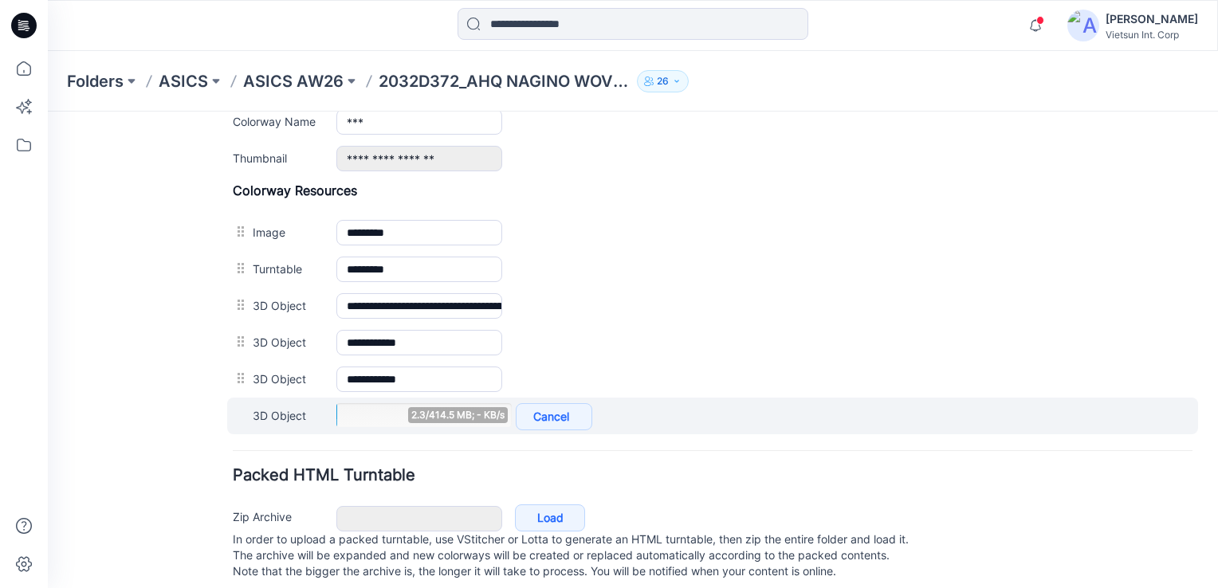
scroll to position [705, 0]
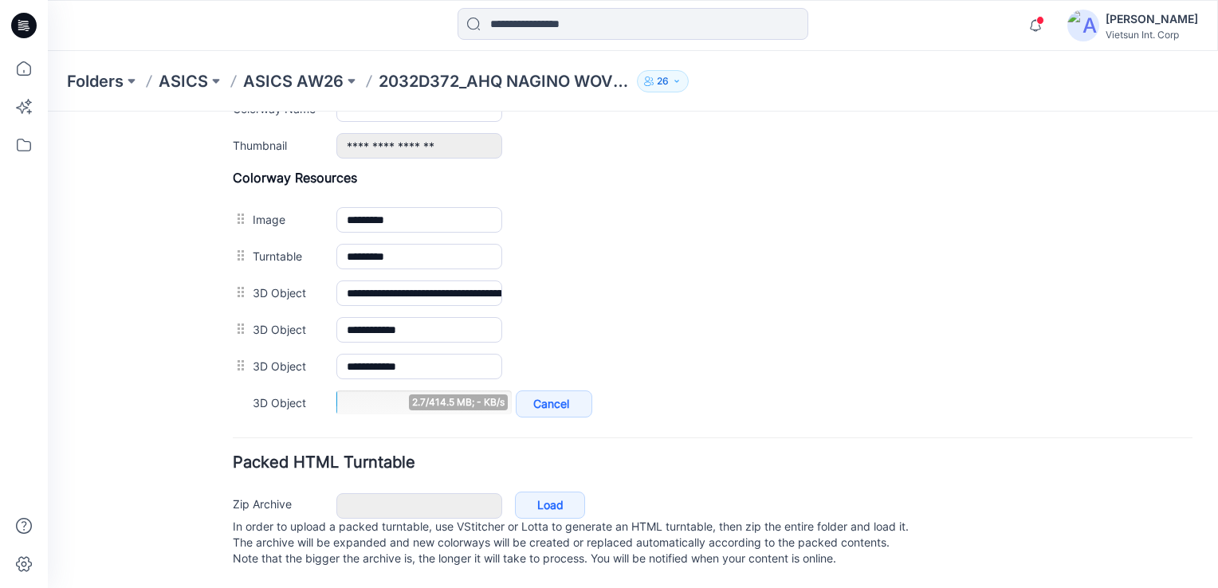
drag, startPoint x: 526, startPoint y: 436, endPoint x: 516, endPoint y: 422, distance: 16.6
click at [521, 441] on form "**********" at bounding box center [712, 38] width 959 height 1068
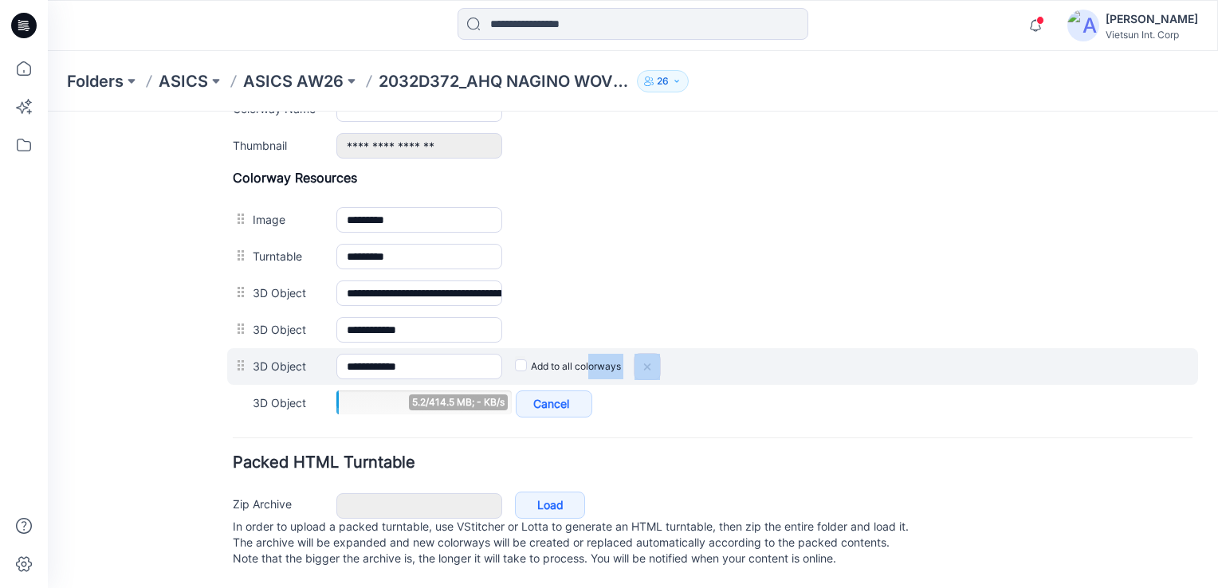
drag, startPoint x: 587, startPoint y: 346, endPoint x: 640, endPoint y: 348, distance: 52.6
click at [640, 354] on div "Add to all colorways" at bounding box center [847, 366] width 690 height 25
drag, startPoint x: 640, startPoint y: 348, endPoint x: 723, endPoint y: 178, distance: 189.9
click at [646, 354] on img at bounding box center [646, 367] width 25 height 26
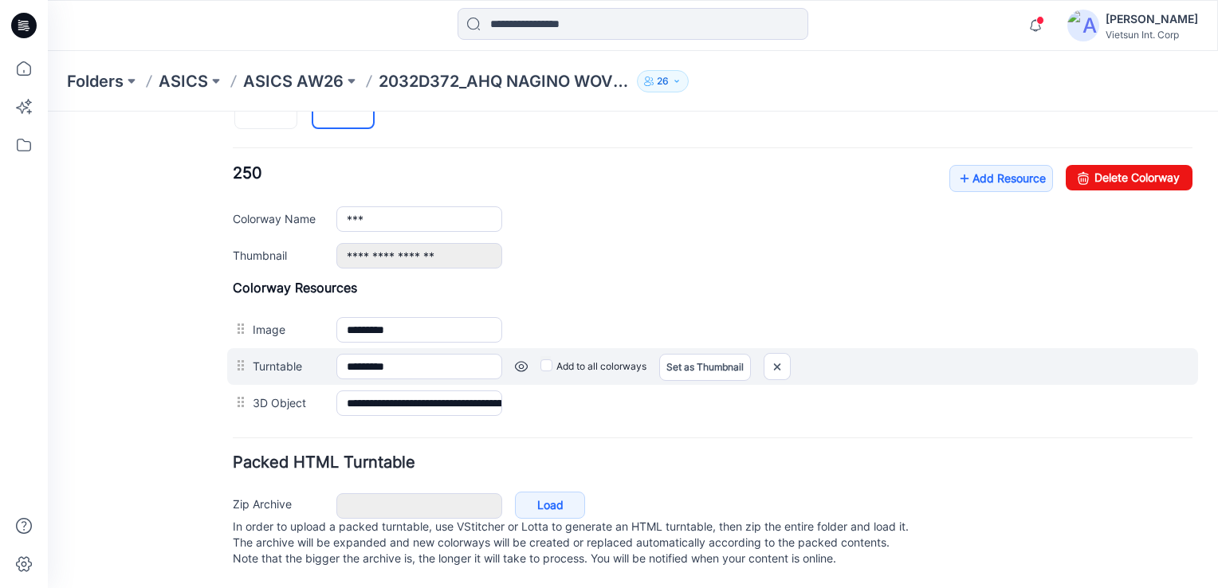
scroll to position [596, 0]
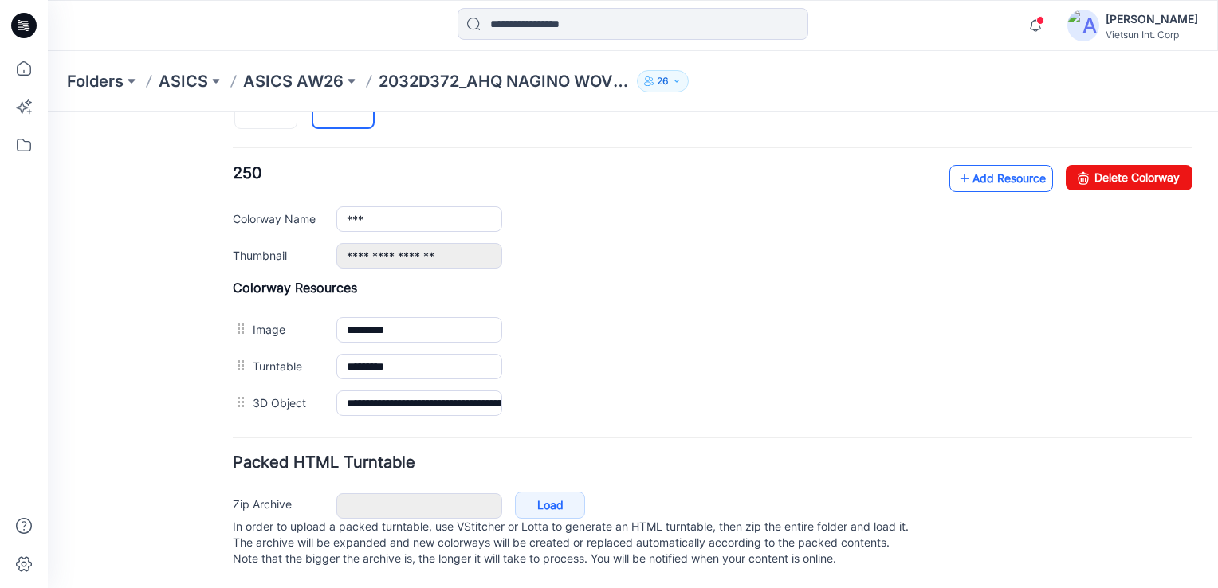
click at [963, 172] on link "Add Resource" at bounding box center [1001, 178] width 104 height 27
click at [954, 531] on p "In order to upload a packed turntable, use VStitcher or Lotta to generate an HT…" at bounding box center [712, 543] width 959 height 48
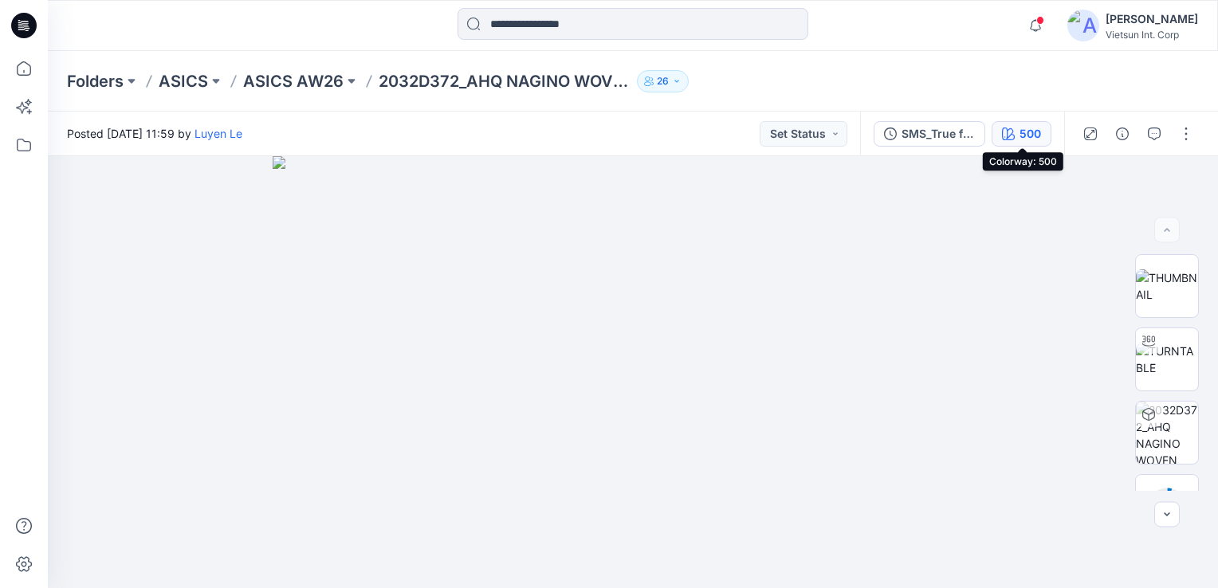
click at [1020, 139] on div "500" at bounding box center [1030, 134] width 22 height 18
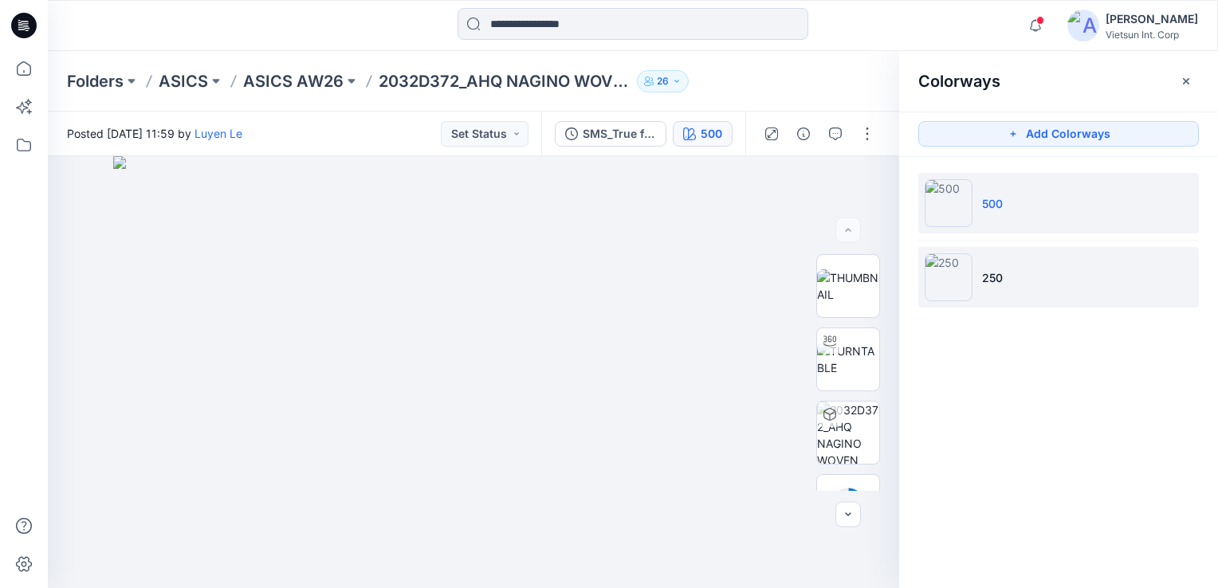
click at [967, 269] on img at bounding box center [948, 277] width 48 height 48
